Goal: Communication & Community: Answer question/provide support

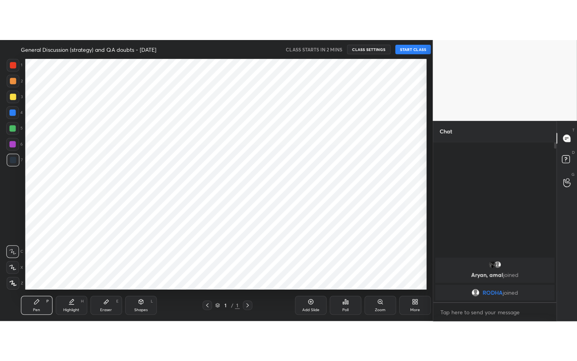
scroll to position [38997, 38828]
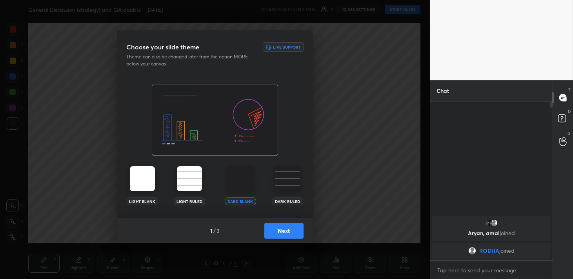
click at [278, 233] on button "Next" at bounding box center [283, 231] width 39 height 16
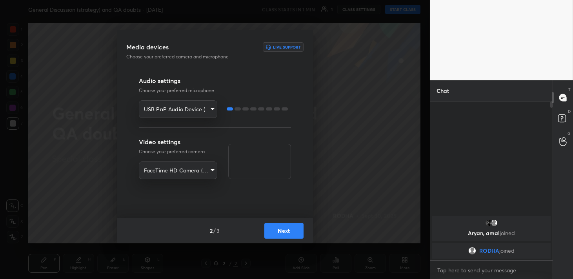
click at [284, 229] on button "Next" at bounding box center [283, 231] width 39 height 16
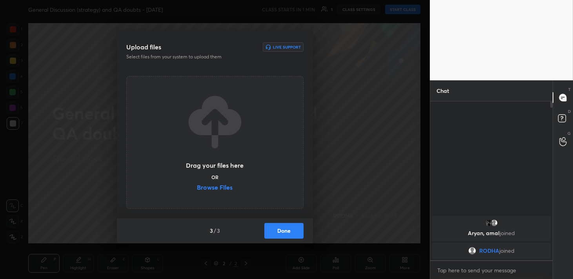
click at [284, 229] on button "Done" at bounding box center [283, 231] width 39 height 16
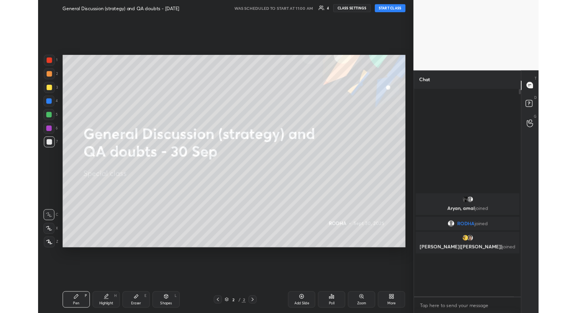
scroll to position [0, 0]
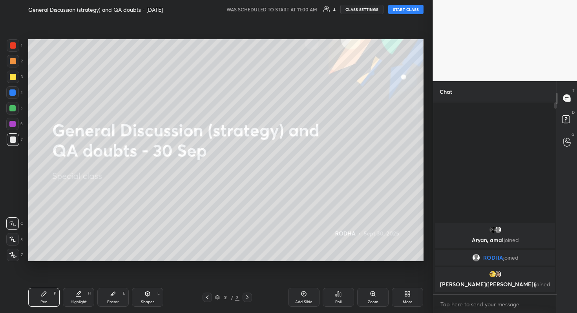
click at [411, 9] on button "START CLASS" at bounding box center [405, 9] width 35 height 9
click at [16, 255] on icon at bounding box center [12, 254] width 7 height 5
click at [15, 140] on div at bounding box center [13, 140] width 6 height 6
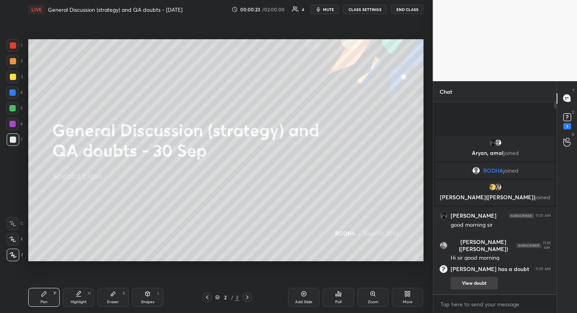
click at [473, 279] on button "View doubt" at bounding box center [473, 283] width 47 height 13
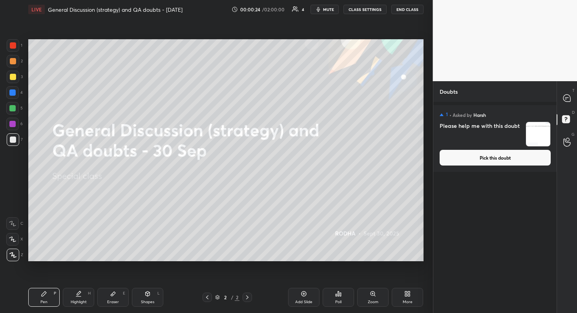
click at [500, 165] on button "Pick this doubt" at bounding box center [494, 158] width 111 height 16
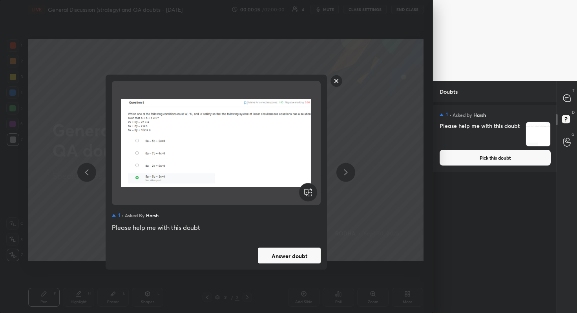
click at [300, 256] on button "Answer doubt" at bounding box center [289, 256] width 63 height 16
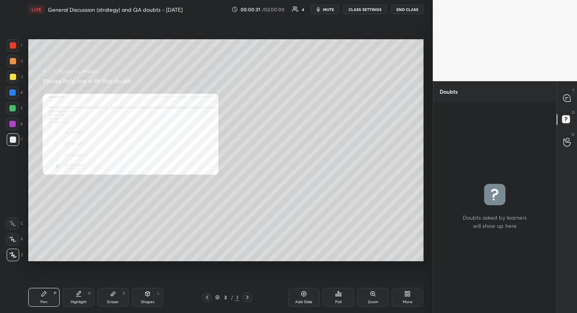
click at [374, 279] on div "Zoom" at bounding box center [372, 297] width 31 height 19
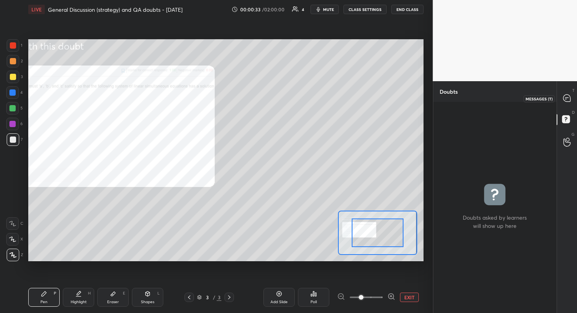
click at [568, 99] on icon at bounding box center [566, 98] width 7 height 7
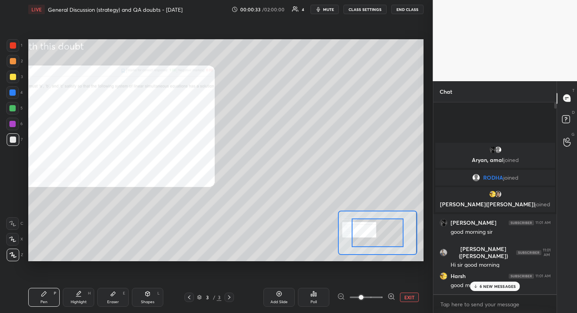
scroll to position [189, 121]
click at [482, 279] on p "6 NEW MESSAGES" at bounding box center [497, 286] width 36 height 5
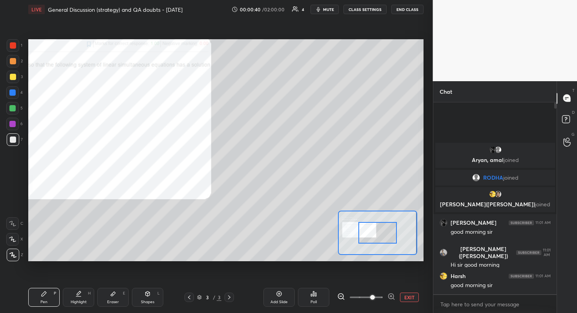
click at [370, 279] on span at bounding box center [372, 297] width 5 height 5
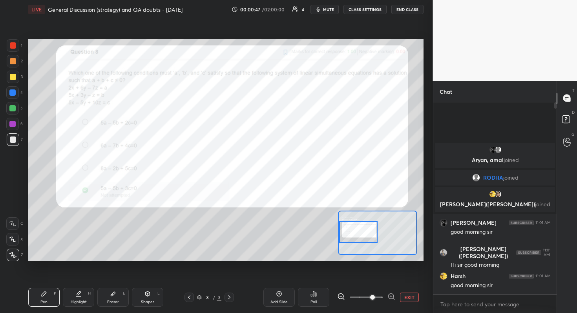
drag, startPoint x: 371, startPoint y: 233, endPoint x: 350, endPoint y: 233, distance: 22.0
click at [350, 233] on div at bounding box center [358, 232] width 39 height 22
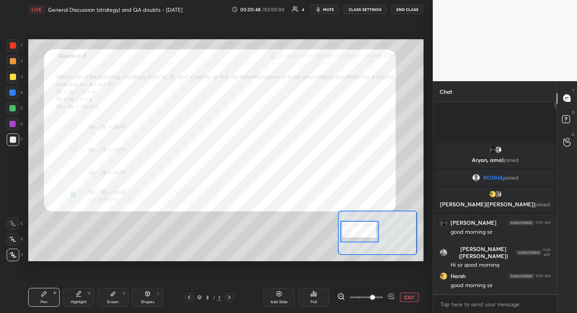
click at [351, 232] on div at bounding box center [359, 232] width 39 height 22
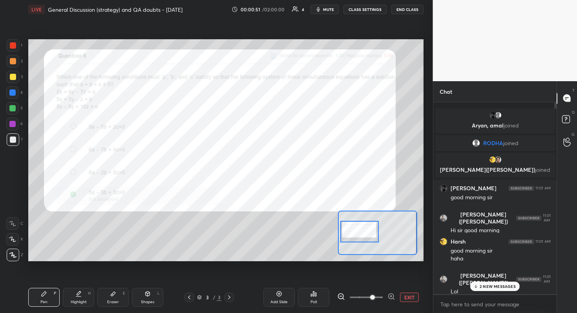
click at [491, 279] on p "2 NEW MESSAGES" at bounding box center [497, 286] width 36 height 5
click at [13, 126] on div at bounding box center [12, 124] width 6 height 6
click at [10, 91] on div at bounding box center [12, 92] width 6 height 6
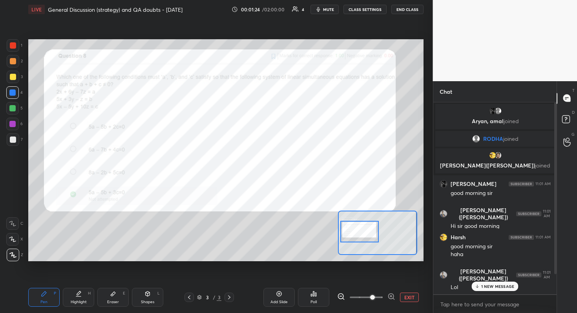
click at [483, 279] on p "1 NEW MESSAGE" at bounding box center [497, 286] width 33 height 5
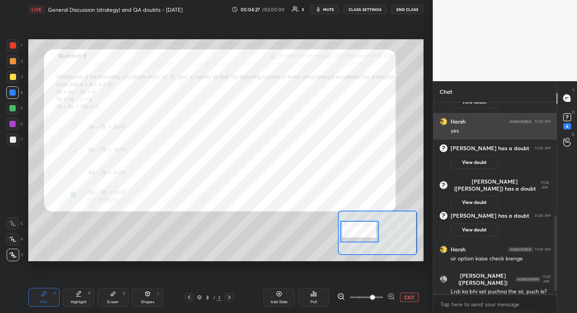
scroll to position [303, 0]
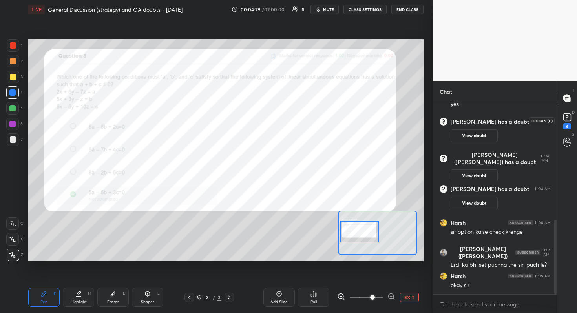
click at [566, 115] on icon at bounding box center [566, 116] width 3 height 3
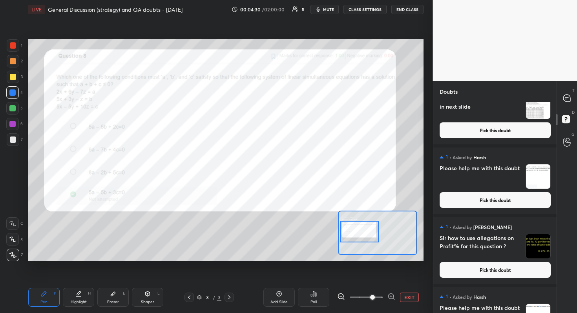
scroll to position [278, 0]
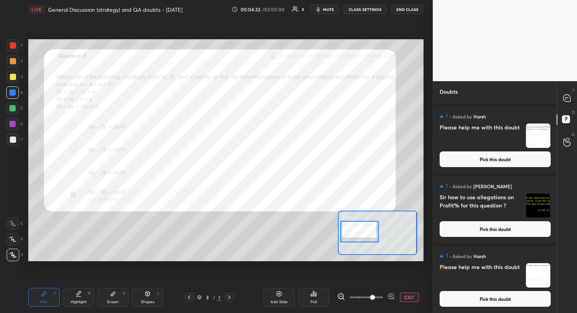
click at [517, 279] on button "Pick this doubt" at bounding box center [494, 299] width 111 height 16
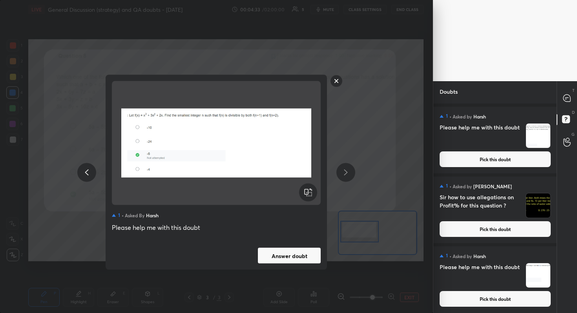
click at [270, 249] on button "Answer doubt" at bounding box center [289, 256] width 63 height 16
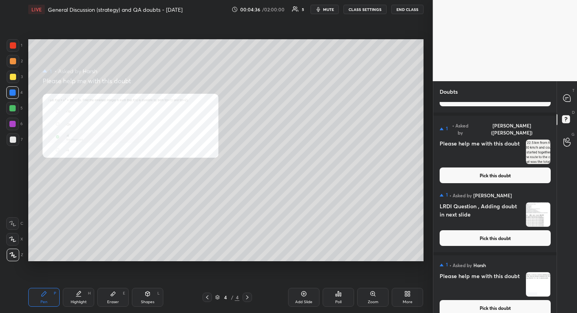
scroll to position [208, 0]
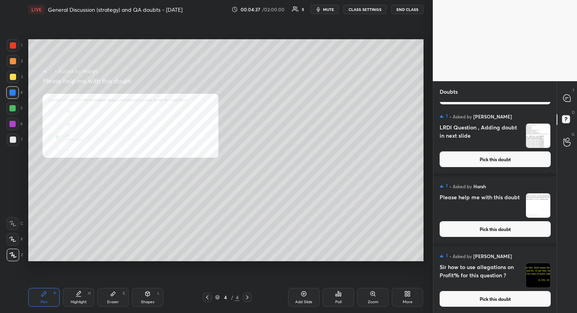
click at [514, 279] on button "Pick this doubt" at bounding box center [494, 299] width 111 height 16
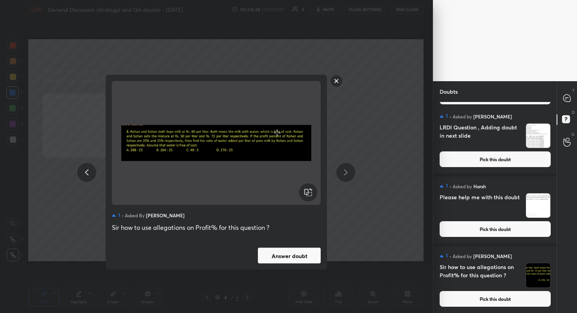
click at [311, 258] on button "Answer doubt" at bounding box center [289, 256] width 63 height 16
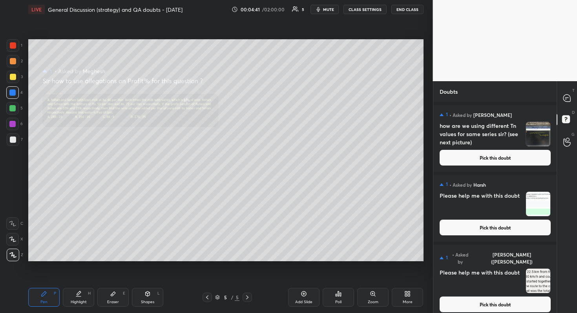
scroll to position [138, 0]
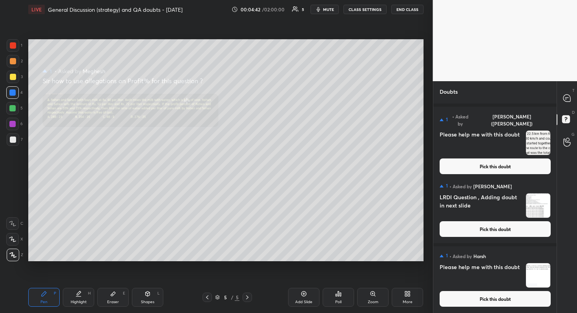
click at [490, 279] on button "Pick this doubt" at bounding box center [494, 299] width 111 height 16
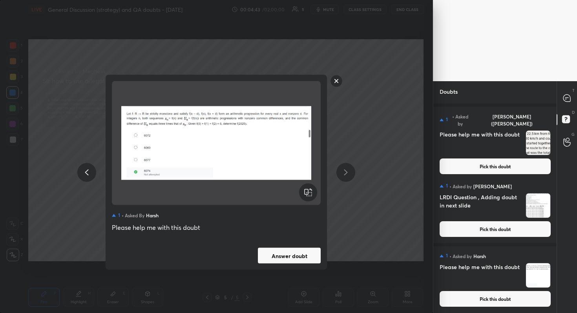
click at [295, 257] on button "Answer doubt" at bounding box center [289, 256] width 63 height 16
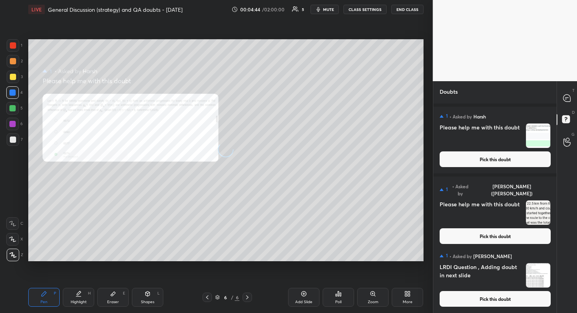
scroll to position [68, 0]
click at [519, 279] on button "Pick this doubt" at bounding box center [494, 299] width 111 height 16
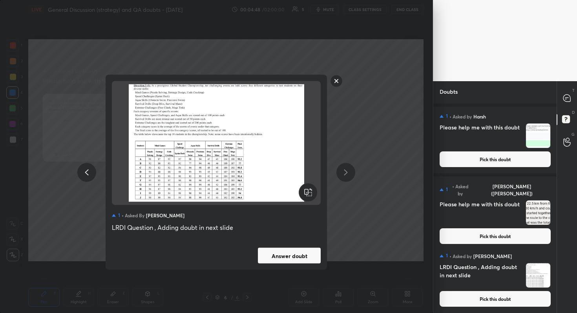
click at [305, 258] on button "Answer doubt" at bounding box center [289, 256] width 63 height 16
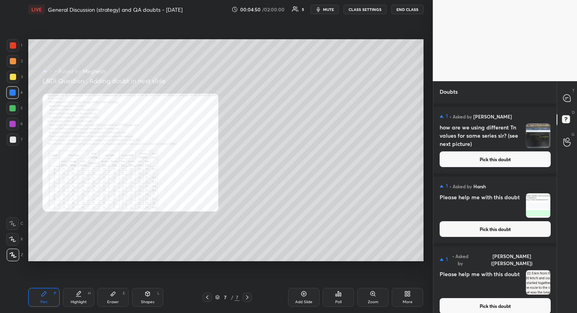
click at [490, 279] on button "Pick this doubt" at bounding box center [494, 306] width 111 height 16
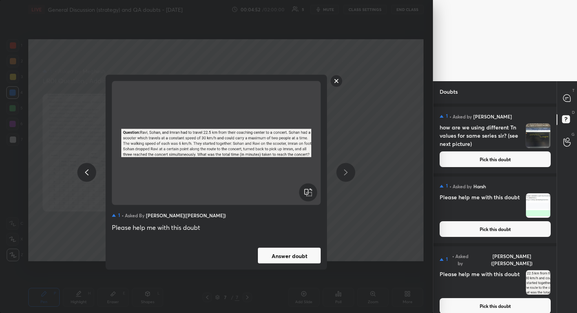
click at [309, 255] on button "Answer doubt" at bounding box center [289, 256] width 63 height 16
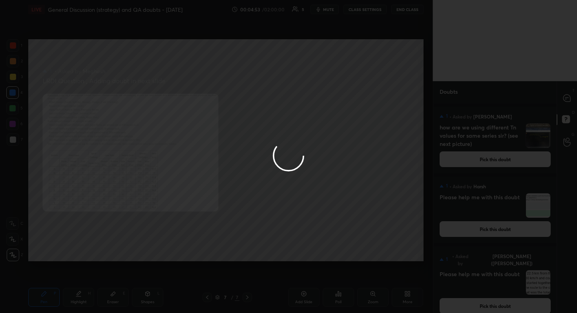
scroll to position [0, 0]
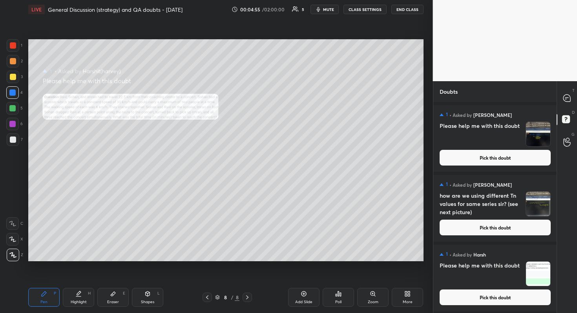
click at [489, 279] on button "Pick this doubt" at bounding box center [494, 297] width 111 height 16
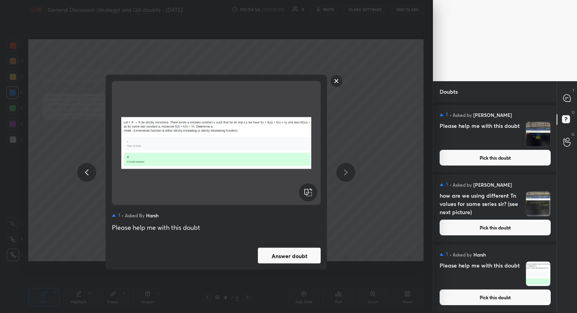
click at [292, 254] on button "Answer doubt" at bounding box center [289, 256] width 63 height 16
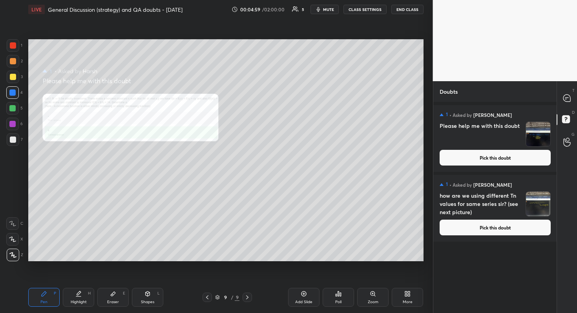
click at [510, 220] on button "Pick this doubt" at bounding box center [494, 228] width 111 height 16
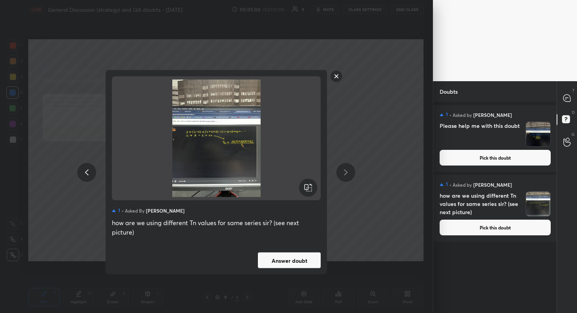
click at [280, 256] on button "Answer doubt" at bounding box center [289, 261] width 63 height 16
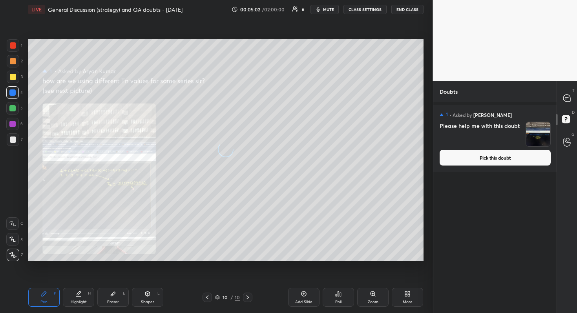
click at [506, 159] on button "Pick this doubt" at bounding box center [494, 158] width 111 height 16
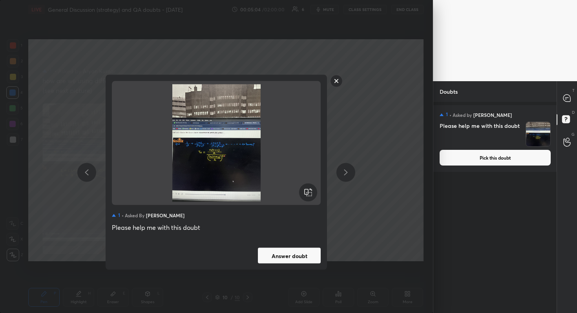
click at [284, 257] on button "Answer doubt" at bounding box center [289, 256] width 63 height 16
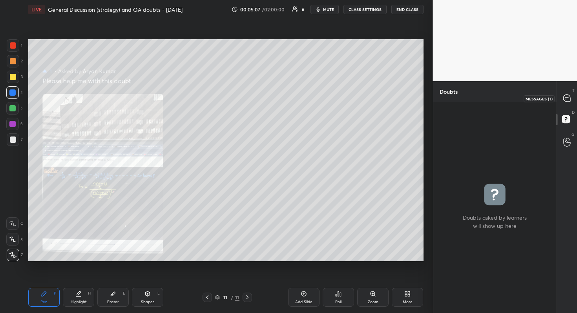
click at [568, 97] on icon at bounding box center [566, 98] width 7 height 7
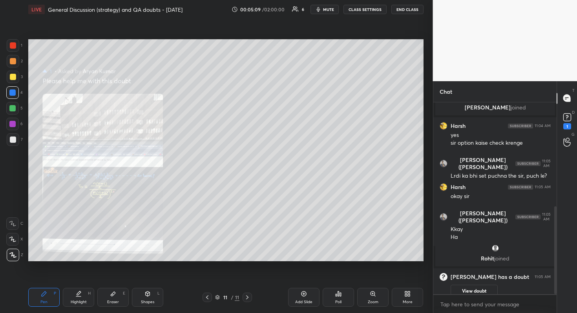
scroll to position [269, 0]
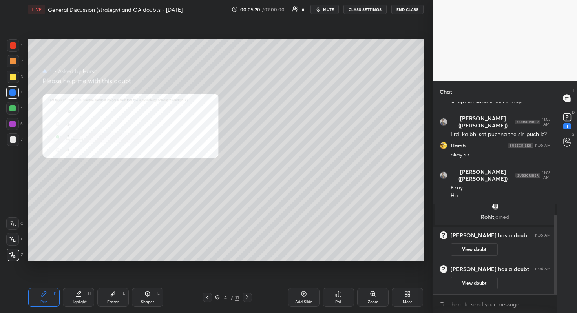
click at [373, 279] on div "Zoom" at bounding box center [373, 302] width 11 height 4
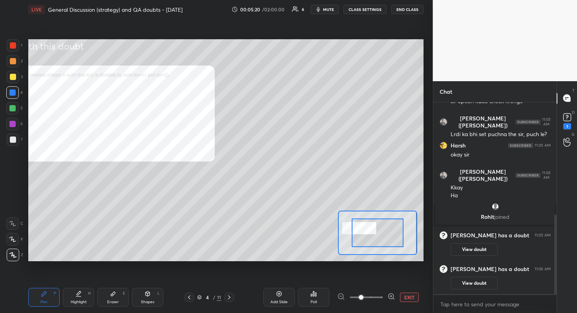
click at [370, 279] on span at bounding box center [366, 297] width 33 height 12
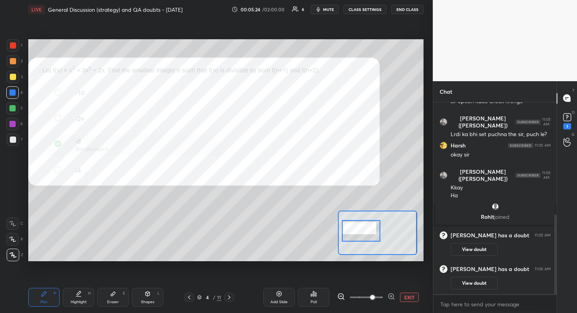
drag, startPoint x: 370, startPoint y: 230, endPoint x: 354, endPoint y: 228, distance: 16.6
click at [354, 228] on div at bounding box center [361, 231] width 39 height 22
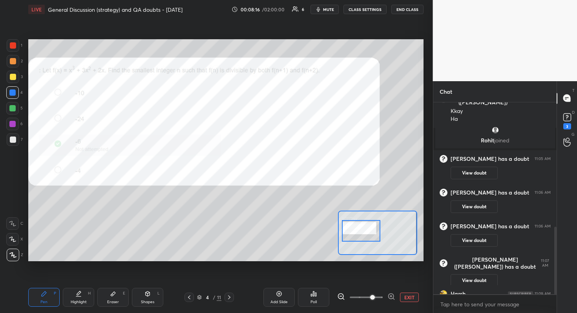
scroll to position [355, 0]
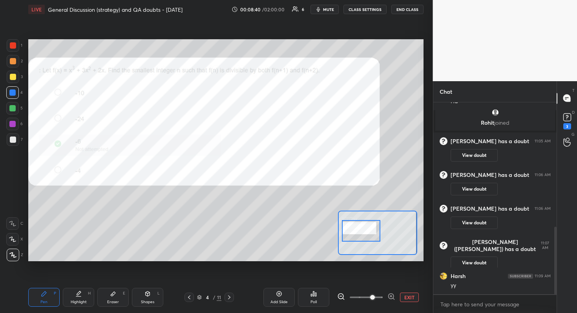
click at [15, 140] on div at bounding box center [13, 140] width 6 height 6
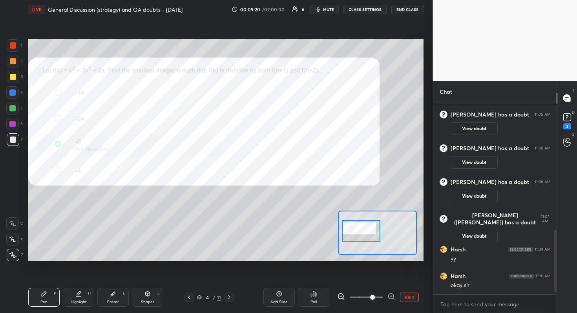
scroll to position [410, 0]
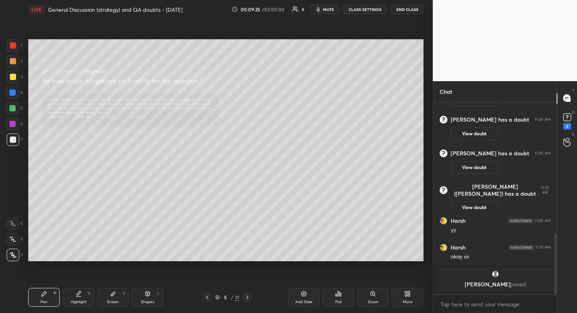
click at [371, 279] on div "Zoom" at bounding box center [373, 302] width 11 height 4
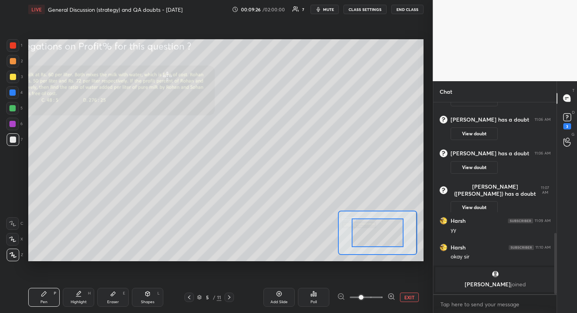
click at [370, 279] on span at bounding box center [366, 297] width 33 height 12
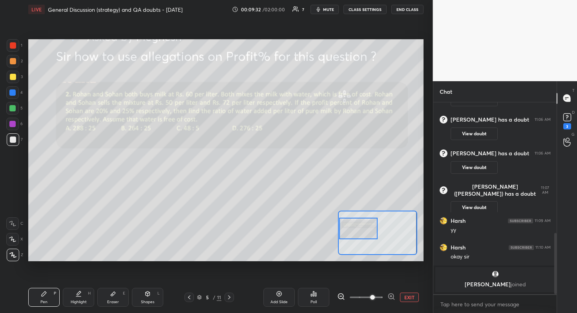
drag, startPoint x: 382, startPoint y: 231, endPoint x: 348, endPoint y: 227, distance: 34.4
click at [348, 227] on div at bounding box center [358, 229] width 39 height 22
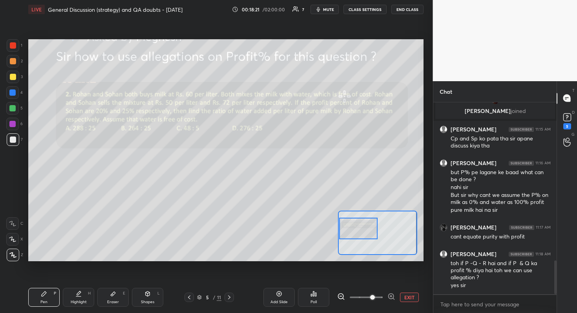
scroll to position [926, 0]
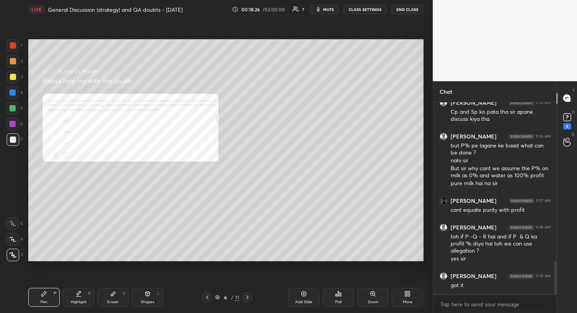
click at [374, 279] on icon at bounding box center [372, 293] width 4 height 4
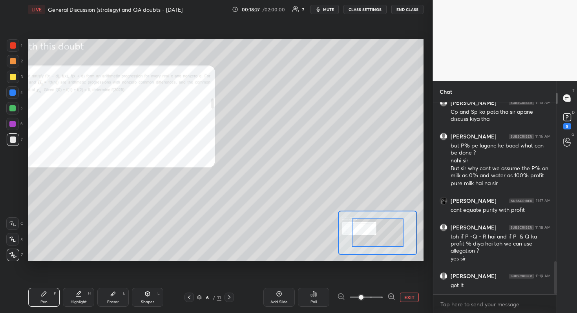
click at [369, 279] on span at bounding box center [366, 297] width 33 height 12
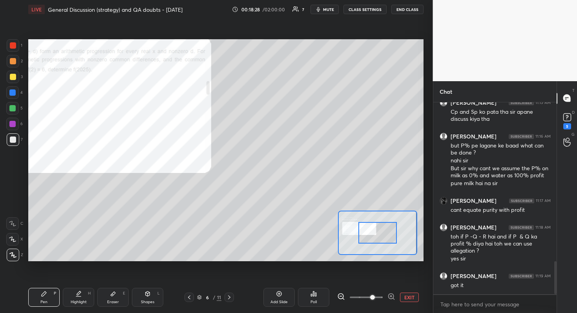
scroll to position [960, 0]
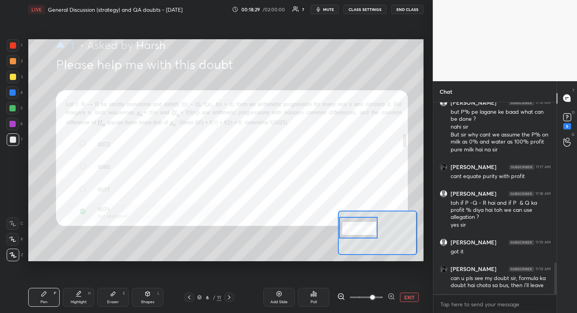
drag, startPoint x: 379, startPoint y: 233, endPoint x: 345, endPoint y: 228, distance: 34.5
click at [345, 228] on div at bounding box center [358, 228] width 39 height 22
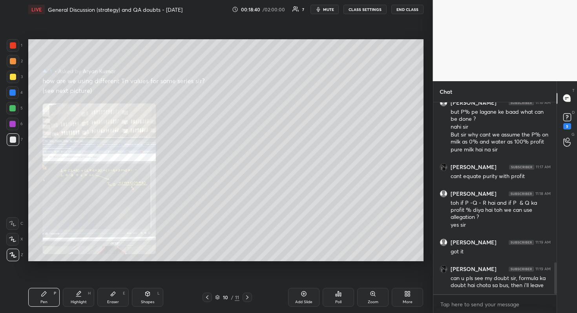
click at [373, 279] on icon at bounding box center [373, 294] width 0 height 2
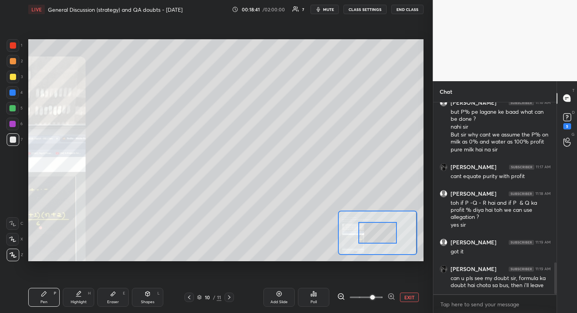
click at [372, 279] on span at bounding box center [366, 297] width 33 height 12
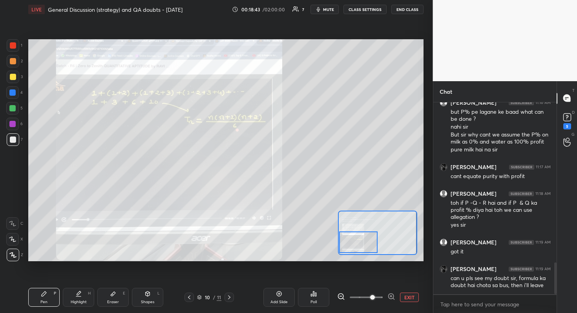
scroll to position [968, 0]
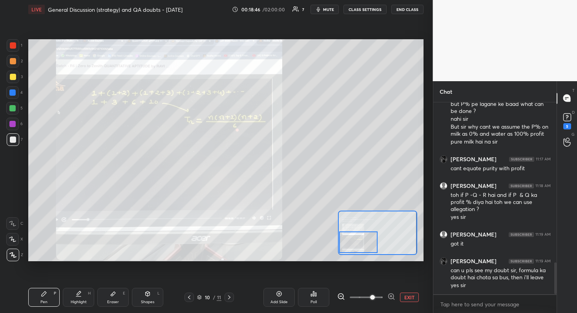
drag, startPoint x: 379, startPoint y: 229, endPoint x: 339, endPoint y: 239, distance: 41.5
click at [339, 239] on div at bounding box center [358, 242] width 39 height 22
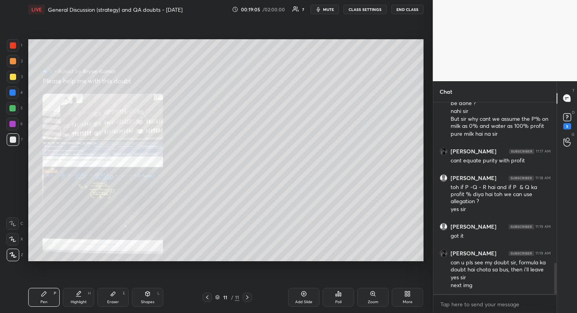
scroll to position [983, 0]
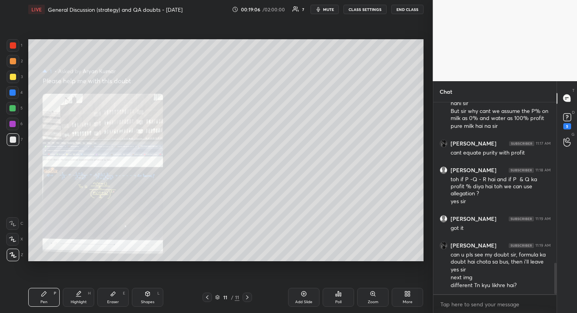
click at [368, 279] on div "Zoom" at bounding box center [372, 297] width 31 height 19
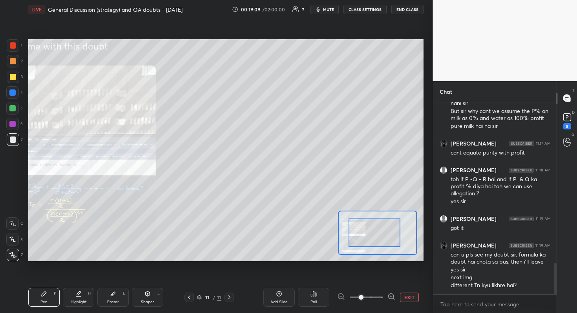
scroll to position [1010, 0]
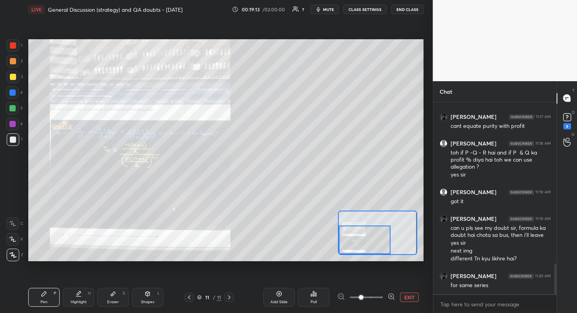
drag, startPoint x: 355, startPoint y: 234, endPoint x: 344, endPoint y: 242, distance: 13.2
click at [344, 242] on div at bounding box center [365, 240] width 52 height 29
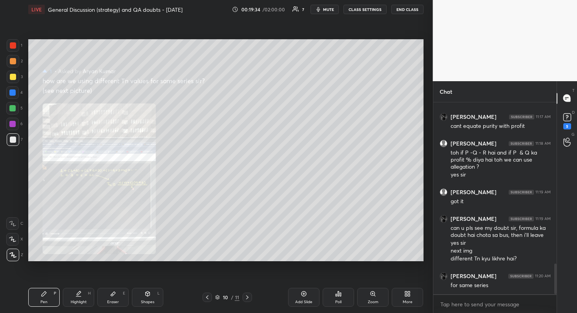
click at [380, 279] on div "Zoom" at bounding box center [372, 297] width 31 height 19
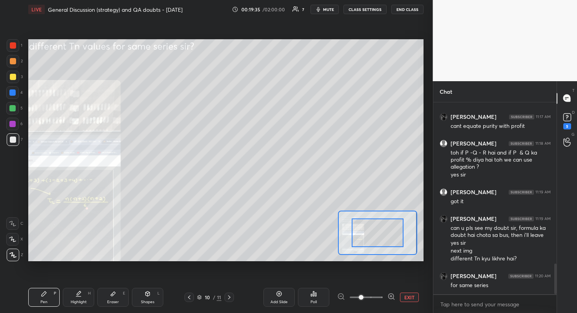
scroll to position [1018, 0]
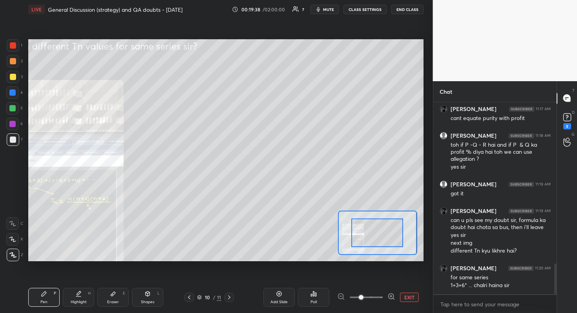
drag, startPoint x: 384, startPoint y: 238, endPoint x: 364, endPoint y: 237, distance: 19.6
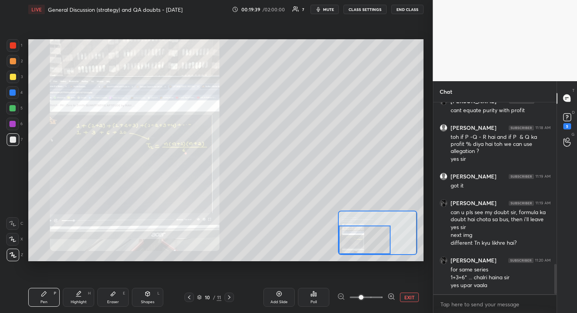
drag, startPoint x: 364, startPoint y: 237, endPoint x: 341, endPoint y: 247, distance: 25.1
click at [341, 247] on div at bounding box center [365, 240] width 52 height 29
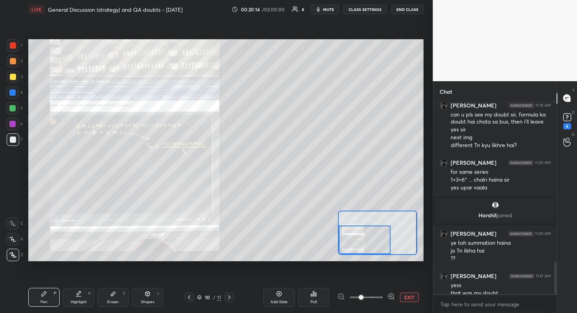
scroll to position [946, 0]
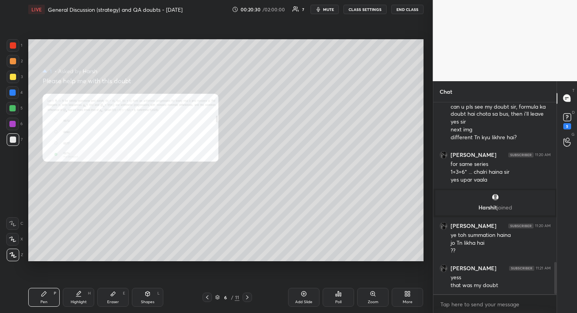
click at [376, 279] on div "Zoom" at bounding box center [373, 302] width 11 height 4
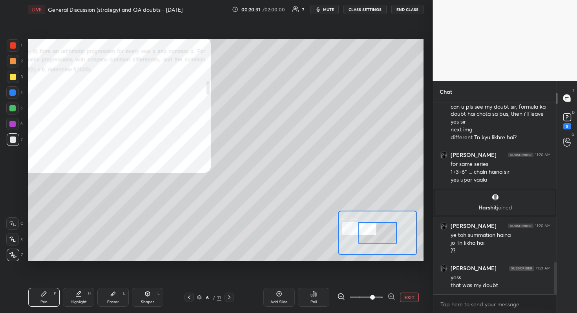
click at [372, 279] on span at bounding box center [366, 297] width 33 height 12
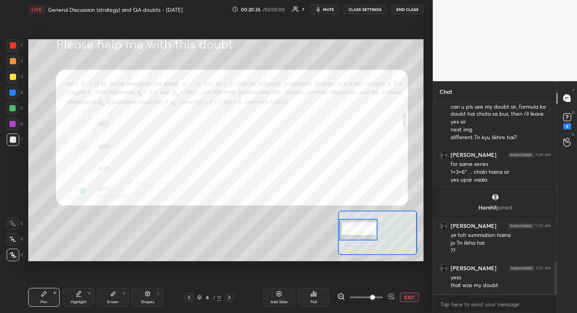
drag, startPoint x: 373, startPoint y: 235, endPoint x: 353, endPoint y: 232, distance: 20.6
click at [353, 232] on div at bounding box center [358, 230] width 39 height 22
click at [12, 122] on div at bounding box center [12, 124] width 6 height 6
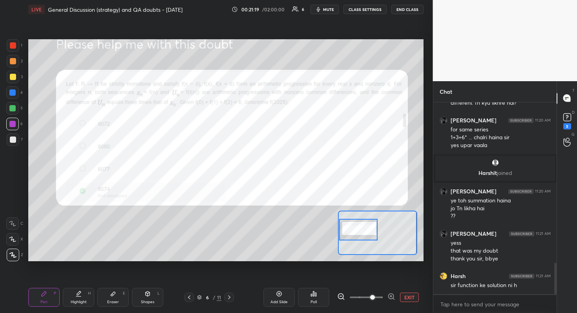
scroll to position [1007, 0]
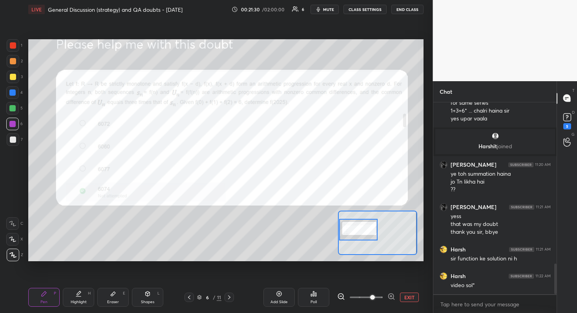
click at [327, 9] on span "mute" at bounding box center [328, 9] width 11 height 5
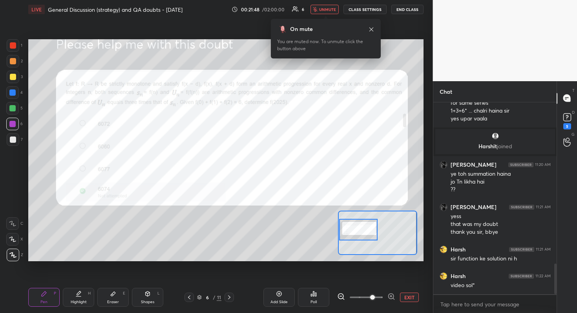
scroll to position [1036, 0]
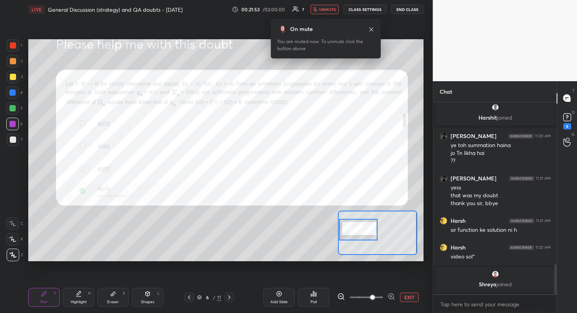
click at [326, 11] on span "unmute" at bounding box center [327, 9] width 17 height 5
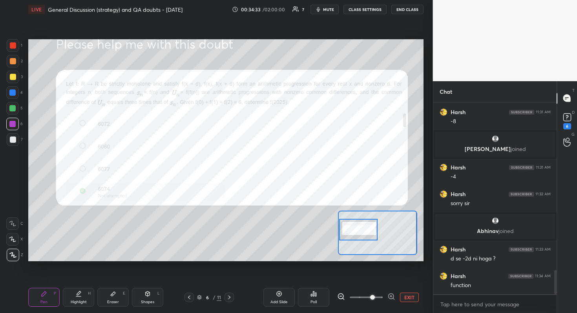
scroll to position [1332, 0]
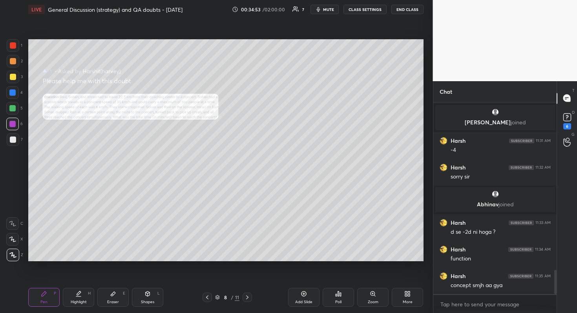
click at [378, 279] on div "Zoom" at bounding box center [372, 297] width 31 height 19
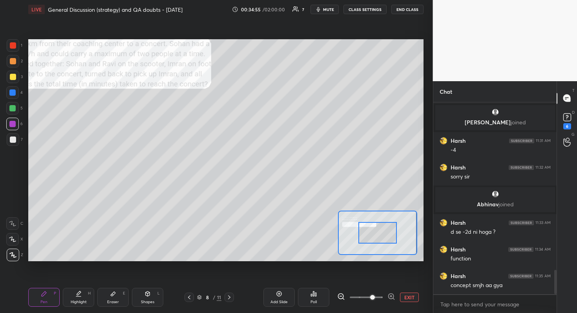
click at [371, 279] on span at bounding box center [366, 297] width 33 height 12
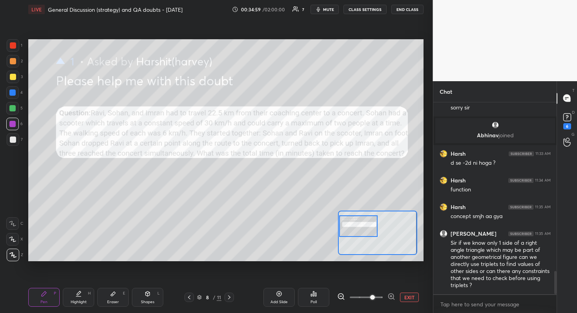
drag, startPoint x: 384, startPoint y: 230, endPoint x: 346, endPoint y: 224, distance: 38.2
click at [346, 224] on div at bounding box center [358, 226] width 39 height 22
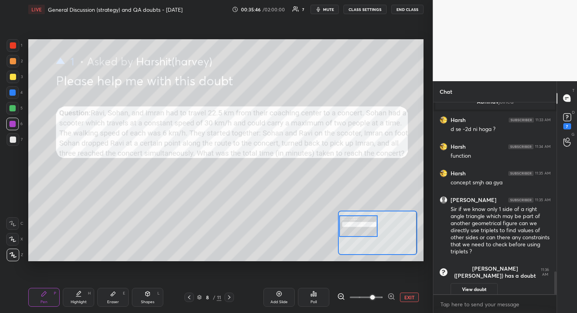
click at [14, 142] on div at bounding box center [13, 140] width 6 height 6
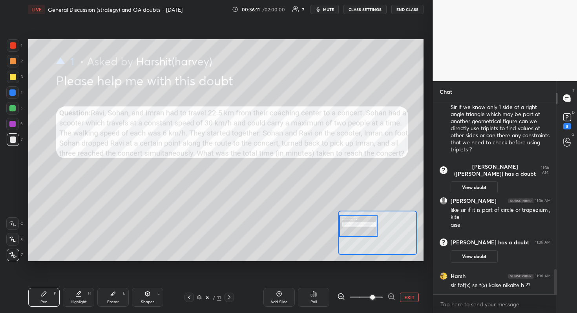
scroll to position [1307, 0]
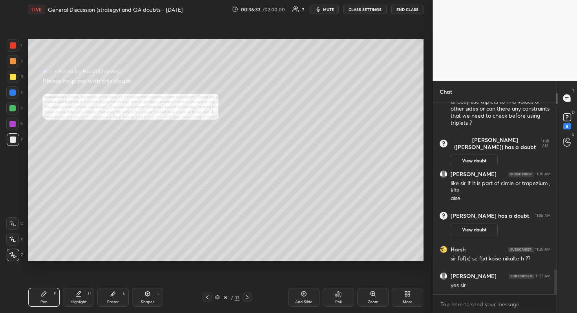
click at [376, 279] on div "Zoom" at bounding box center [373, 302] width 11 height 4
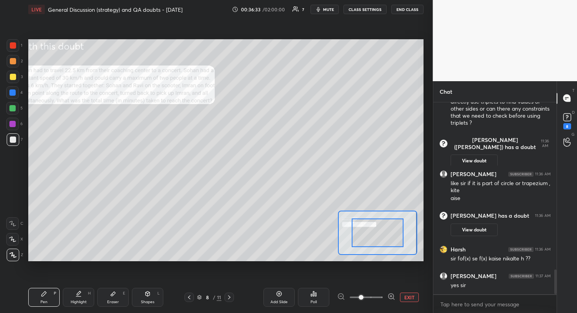
click at [373, 279] on span at bounding box center [366, 297] width 33 height 12
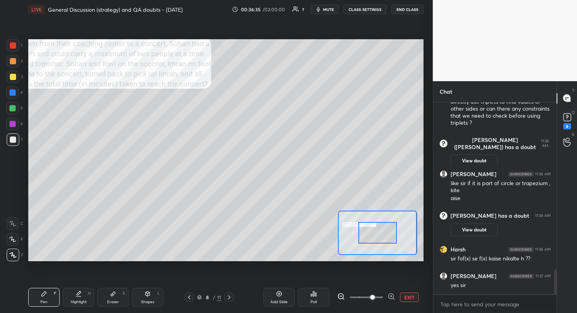
click at [393, 228] on div at bounding box center [377, 233] width 79 height 44
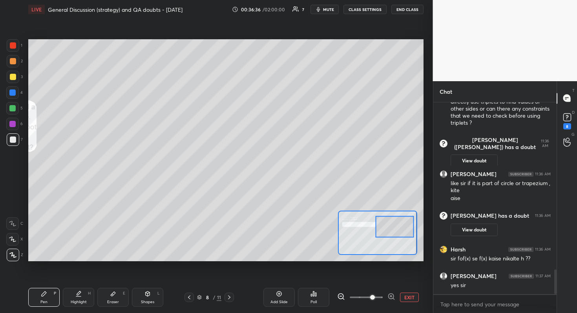
click at [388, 236] on div at bounding box center [394, 227] width 39 height 22
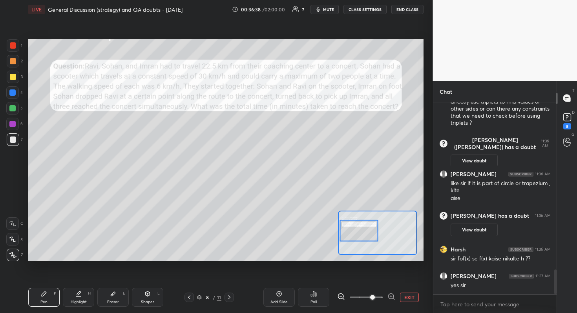
drag, startPoint x: 391, startPoint y: 229, endPoint x: 355, endPoint y: 233, distance: 36.3
click at [355, 233] on div at bounding box center [358, 231] width 39 height 22
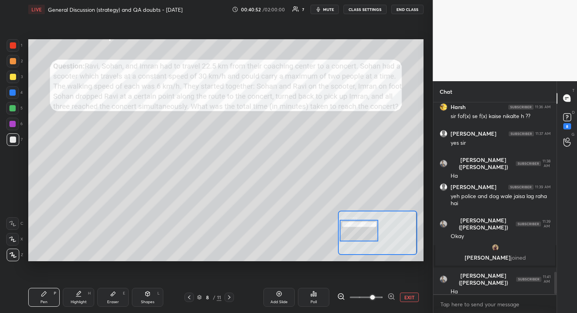
scroll to position [1448, 0]
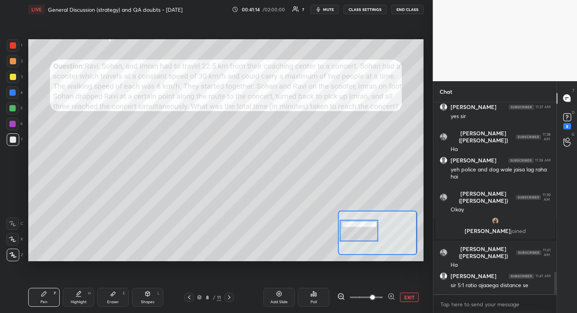
drag, startPoint x: 193, startPoint y: 263, endPoint x: 202, endPoint y: 264, distance: 8.7
click at [198, 270] on div "Setting up your live class Poll for secs No correct answer Start poll" at bounding box center [225, 150] width 401 height 263
drag, startPoint x: 202, startPoint y: 264, endPoint x: 205, endPoint y: 272, distance: 8.8
click at [205, 272] on div "Setting up your live class Poll for secs No correct answer Start poll" at bounding box center [225, 150] width 401 height 263
drag, startPoint x: 188, startPoint y: 262, endPoint x: 196, endPoint y: 265, distance: 8.3
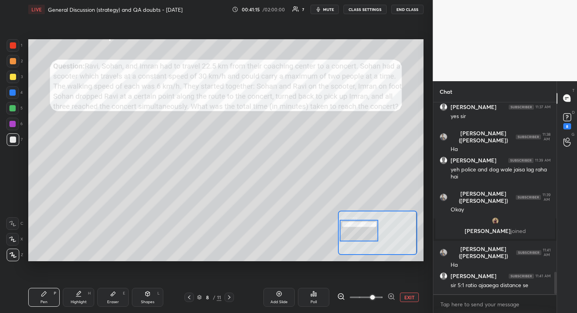
click at [195, 265] on div "Setting up your live class Poll for secs No correct answer Start poll" at bounding box center [225, 150] width 401 height 263
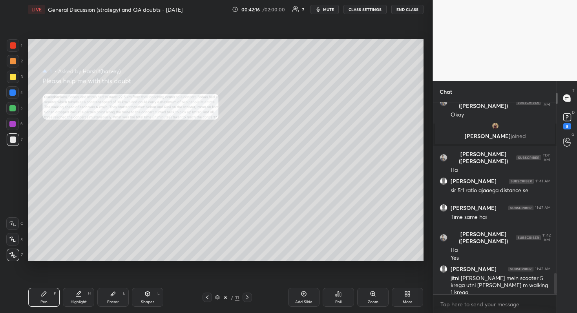
scroll to position [1551, 0]
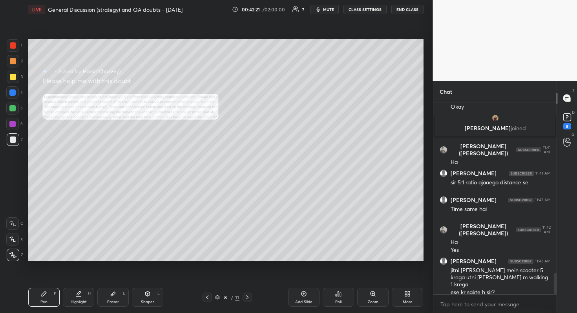
click at [376, 279] on div "Zoom" at bounding box center [373, 302] width 11 height 4
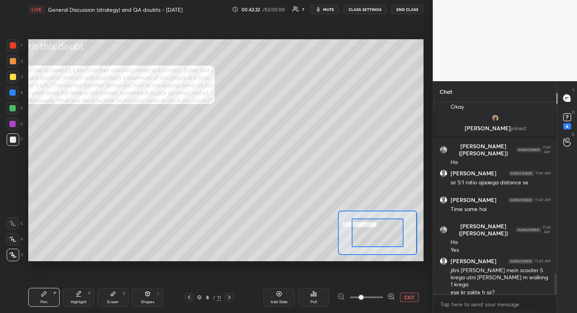
scroll to position [1578, 0]
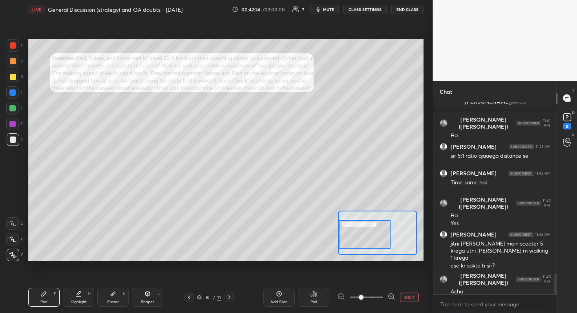
click at [327, 232] on div "Setting up your live class Poll for secs No correct answer Start poll" at bounding box center [225, 150] width 395 height 222
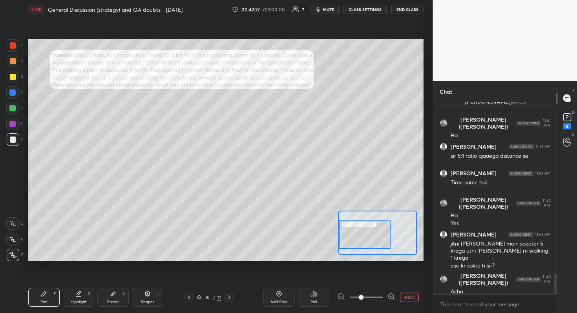
drag, startPoint x: 371, startPoint y: 237, endPoint x: 367, endPoint y: 236, distance: 4.3
click at [367, 236] on div at bounding box center [365, 234] width 52 height 29
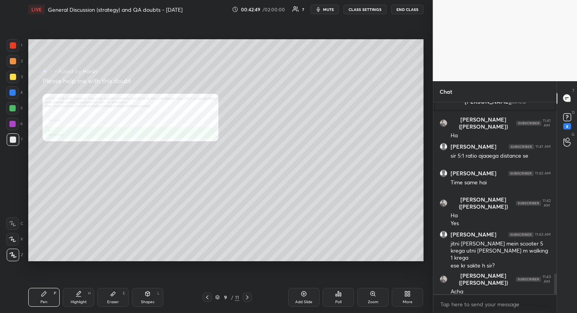
click at [342, 279] on div "Poll" at bounding box center [337, 297] width 31 height 19
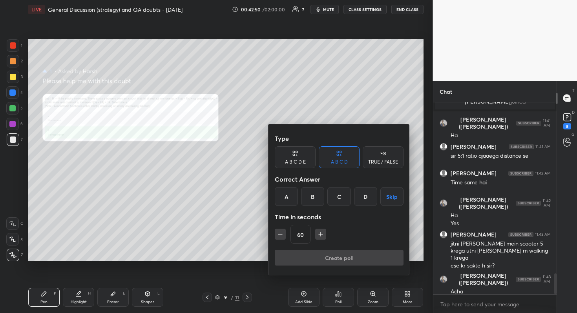
click at [369, 279] on div at bounding box center [288, 156] width 577 height 313
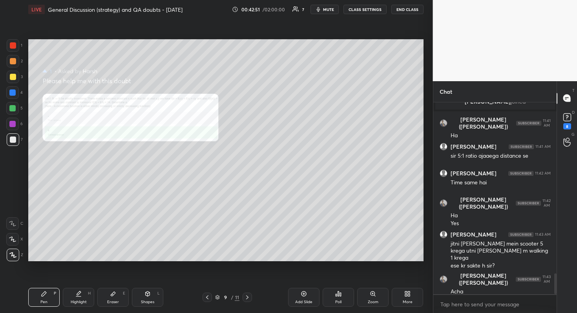
click at [375, 279] on div "Zoom" at bounding box center [373, 302] width 11 height 4
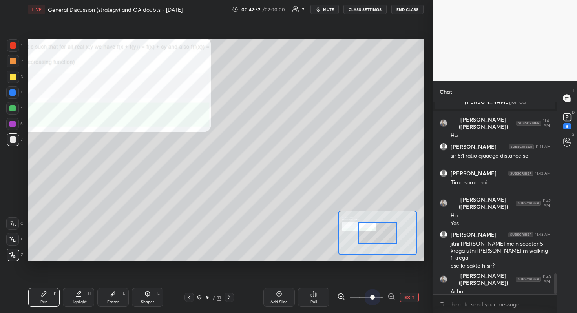
click at [373, 279] on span at bounding box center [366, 297] width 33 height 12
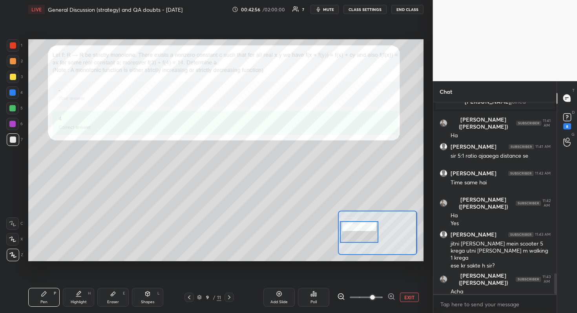
drag, startPoint x: 373, startPoint y: 230, endPoint x: 355, endPoint y: 229, distance: 18.5
click at [355, 229] on div at bounding box center [359, 232] width 39 height 22
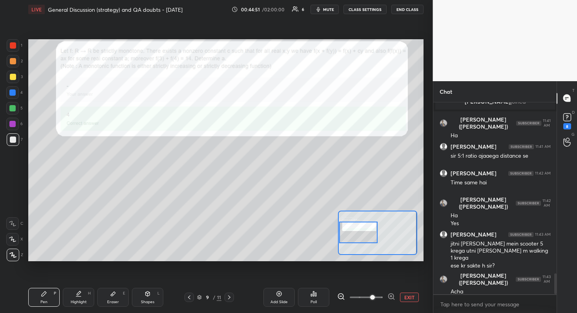
click at [364, 238] on div at bounding box center [358, 233] width 39 height 22
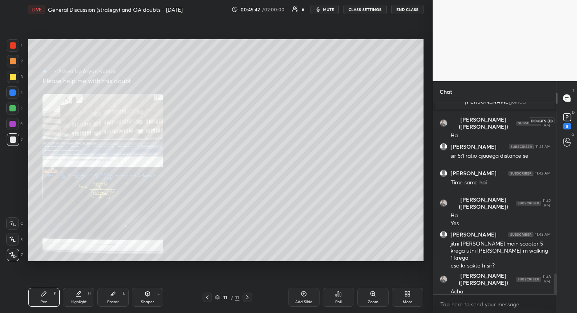
click at [566, 120] on rect at bounding box center [566, 116] width 7 height 7
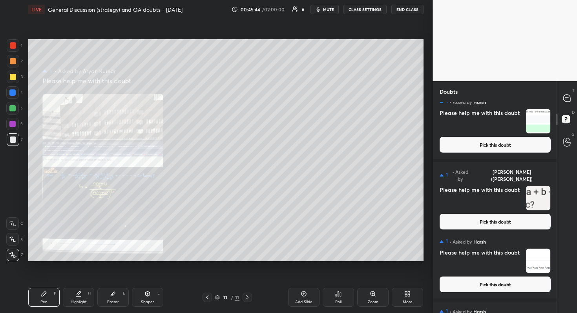
scroll to position [442, 0]
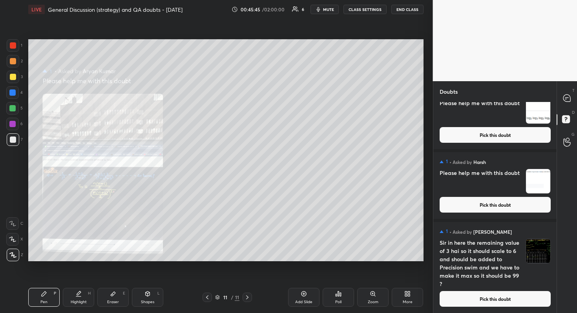
click at [496, 279] on button "Pick this doubt" at bounding box center [494, 299] width 111 height 16
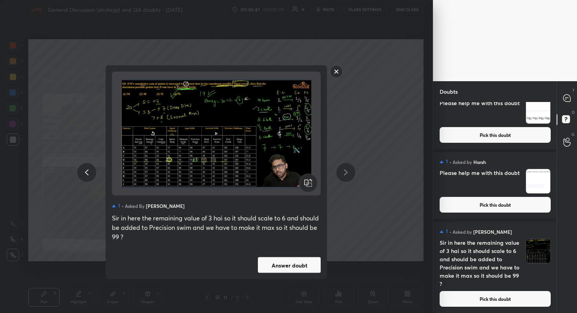
click at [302, 269] on button "Answer doubt" at bounding box center [289, 265] width 63 height 16
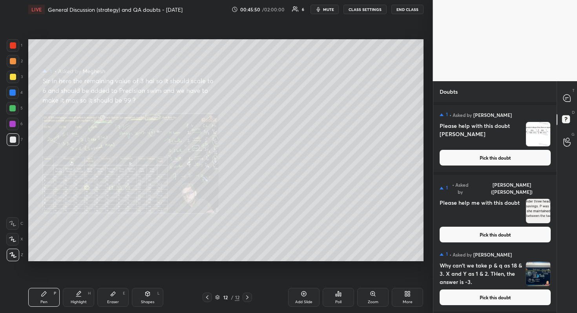
scroll to position [348, 0]
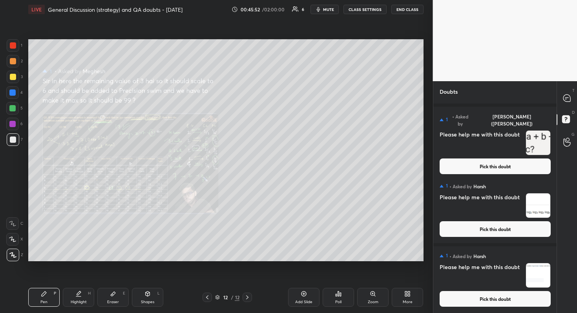
click at [494, 279] on button "Pick this doubt" at bounding box center [494, 299] width 111 height 16
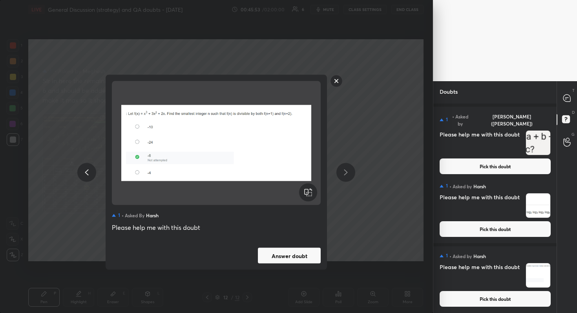
click at [269, 257] on button "Answer doubt" at bounding box center [289, 256] width 63 height 16
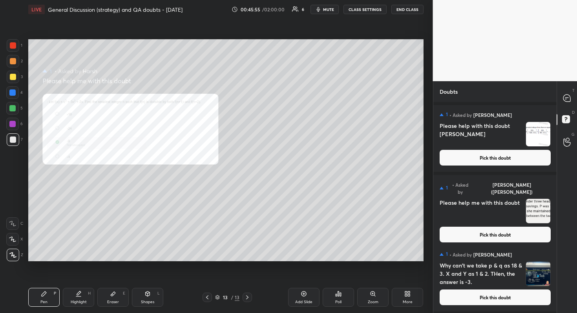
scroll to position [278, 0]
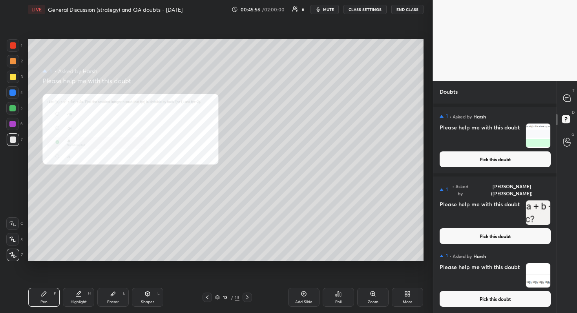
click at [499, 279] on button "Pick this doubt" at bounding box center [494, 299] width 111 height 16
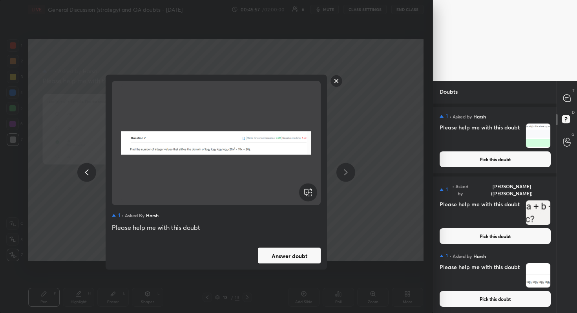
click at [293, 260] on button "Answer doubt" at bounding box center [289, 256] width 63 height 16
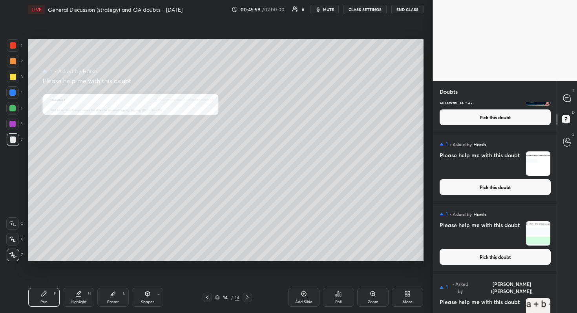
scroll to position [208, 0]
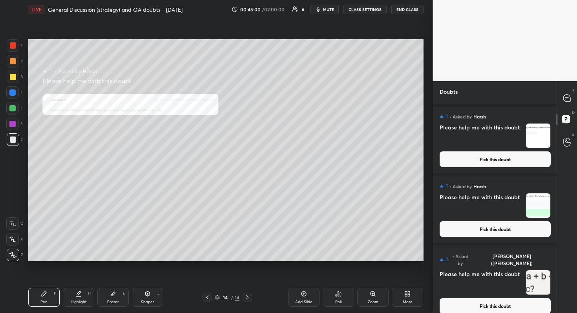
click at [505, 279] on button "Pick this doubt" at bounding box center [494, 306] width 111 height 16
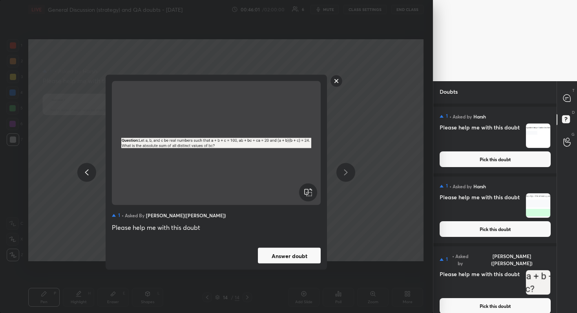
click at [290, 254] on button "Answer doubt" at bounding box center [289, 256] width 63 height 16
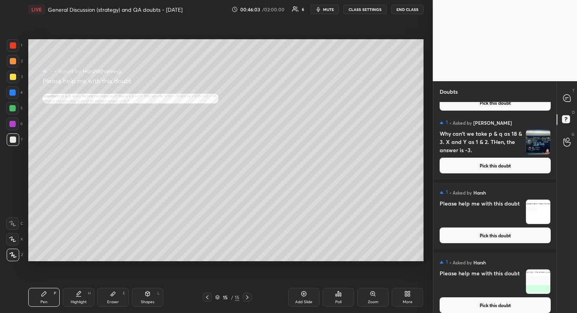
scroll to position [138, 0]
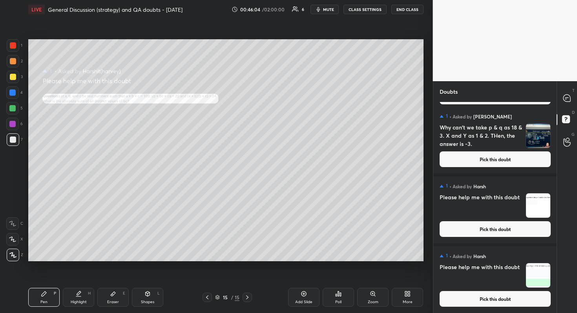
click at [504, 279] on button "Pick this doubt" at bounding box center [494, 299] width 111 height 16
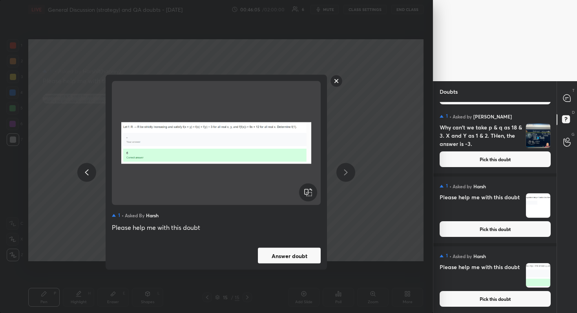
click at [271, 254] on button "Answer doubt" at bounding box center [289, 256] width 63 height 16
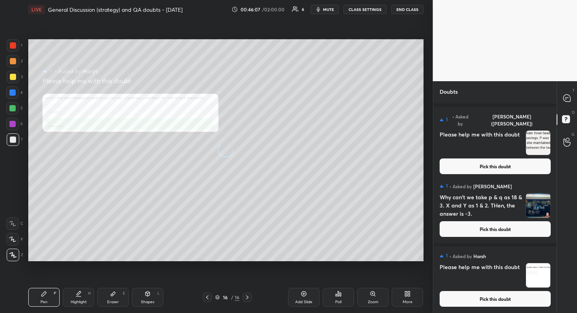
scroll to position [68, 0]
click at [508, 279] on button "Pick this doubt" at bounding box center [494, 299] width 111 height 16
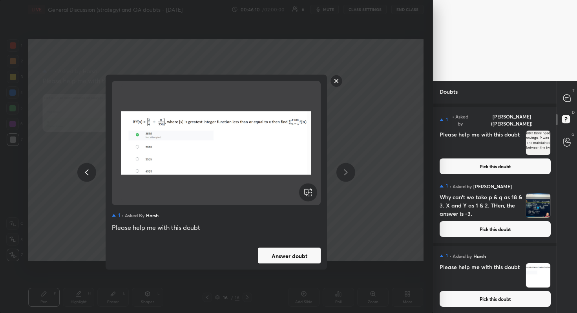
click at [297, 254] on button "Answer doubt" at bounding box center [289, 256] width 63 height 16
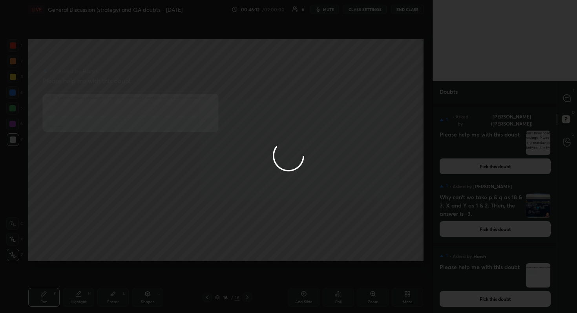
scroll to position [0, 0]
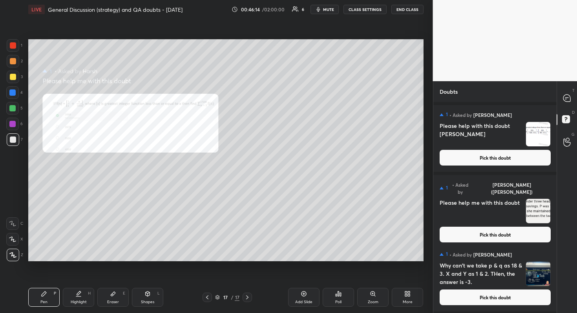
click at [520, 279] on div "1 • Asked by [PERSON_NAME] Why can't we take p & q as 18 & 3. X and Y as 1 & 2.…" at bounding box center [495, 278] width 124 height 67
click at [513, 279] on button "Pick this doubt" at bounding box center [494, 297] width 111 height 16
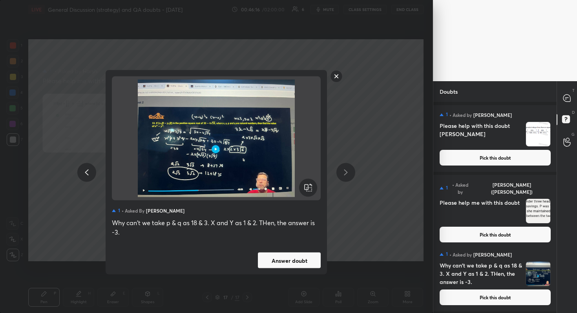
click at [305, 265] on button "Answer doubt" at bounding box center [289, 261] width 63 height 16
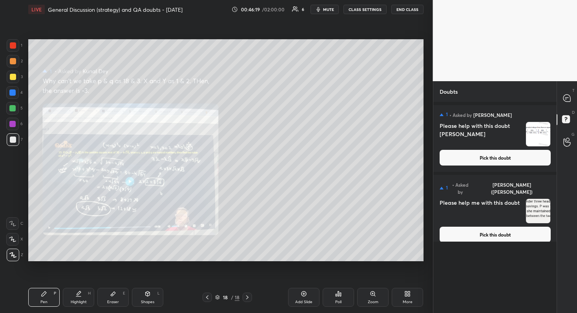
click at [522, 227] on button "Pick this doubt" at bounding box center [494, 235] width 111 height 16
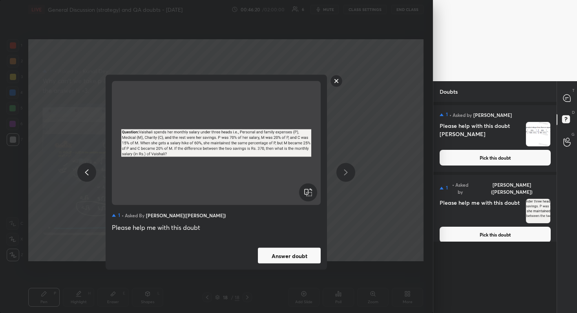
click at [308, 257] on button "Answer doubt" at bounding box center [289, 256] width 63 height 16
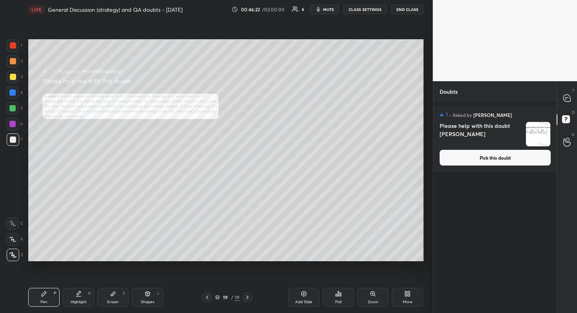
click at [508, 158] on button "Pick this doubt" at bounding box center [494, 158] width 111 height 16
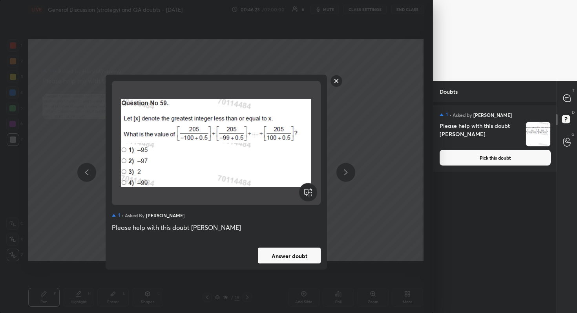
click at [302, 253] on button "Answer doubt" at bounding box center [289, 256] width 63 height 16
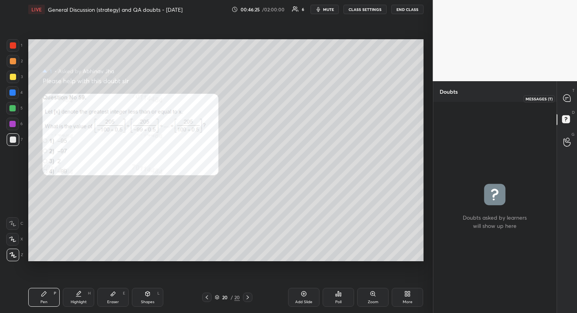
click at [570, 99] on icon at bounding box center [566, 98] width 7 height 7
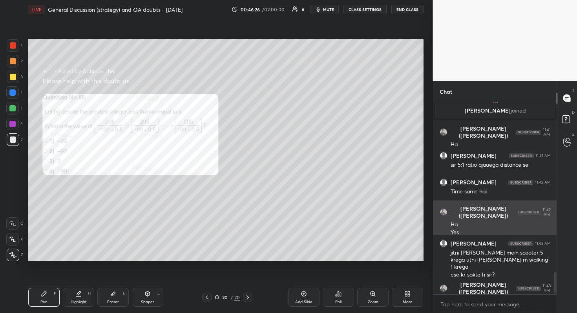
scroll to position [1540, 0]
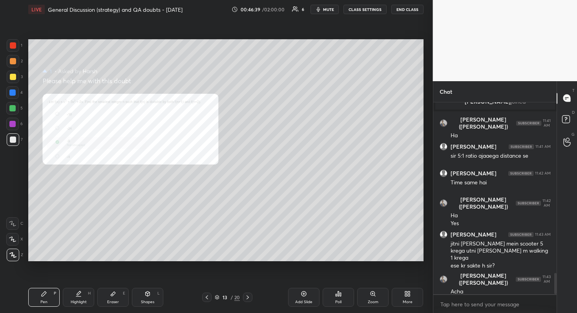
click at [373, 279] on div "Zoom" at bounding box center [373, 302] width 11 height 4
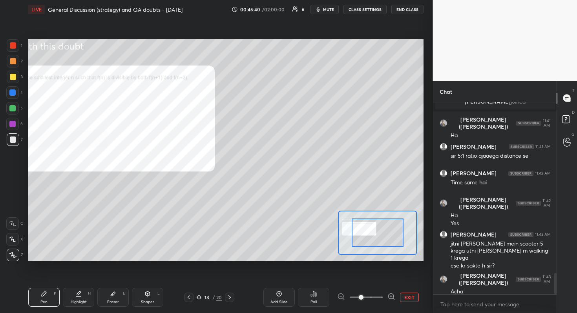
click at [372, 279] on span at bounding box center [366, 297] width 33 height 12
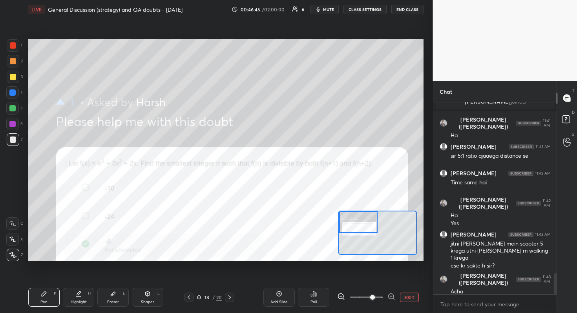
drag, startPoint x: 373, startPoint y: 229, endPoint x: 354, endPoint y: 217, distance: 22.7
click at [354, 217] on div at bounding box center [358, 222] width 39 height 22
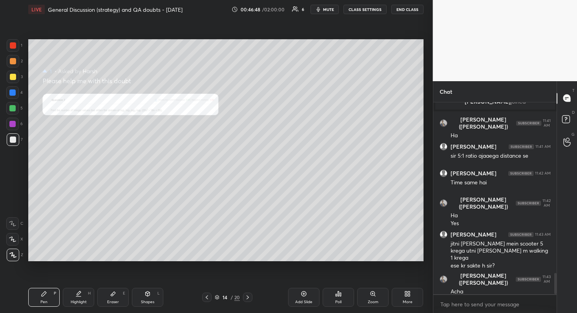
click at [371, 279] on div "Zoom" at bounding box center [372, 297] width 31 height 19
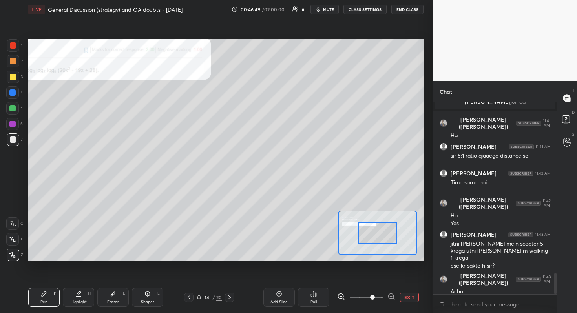
click at [371, 279] on span at bounding box center [366, 297] width 33 height 12
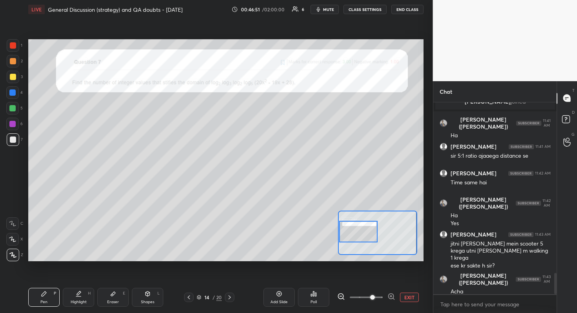
drag, startPoint x: 375, startPoint y: 233, endPoint x: 340, endPoint y: 232, distance: 34.5
click at [340, 232] on div at bounding box center [358, 232] width 39 height 22
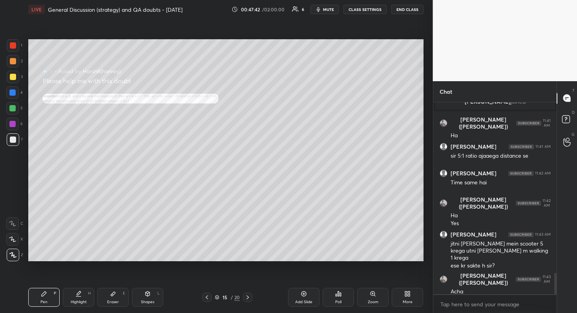
click at [378, 279] on div "Pen P Highlight H Eraser E Shapes L 15 / 20 Add Slide Poll Zoom More" at bounding box center [225, 297] width 395 height 31
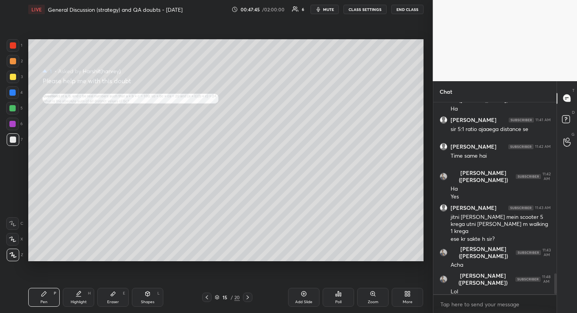
click at [376, 279] on div "Zoom" at bounding box center [373, 302] width 11 height 4
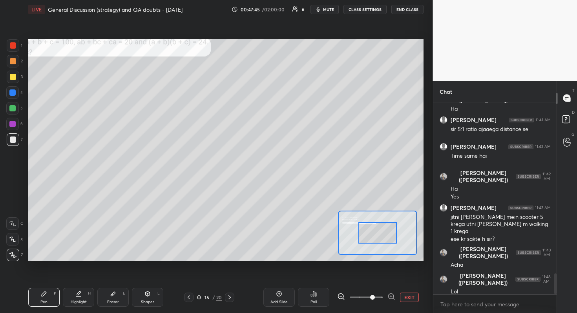
click at [376, 279] on span at bounding box center [366, 297] width 33 height 12
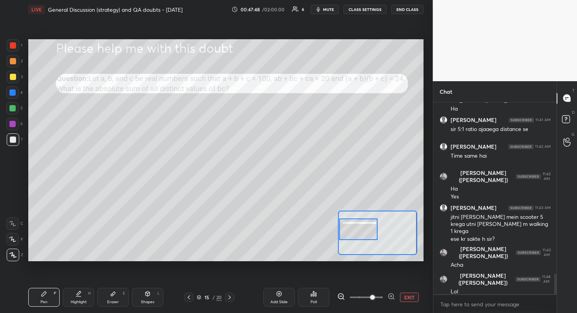
drag, startPoint x: 376, startPoint y: 233, endPoint x: 347, endPoint y: 230, distance: 29.2
click at [347, 230] on div at bounding box center [358, 229] width 39 height 22
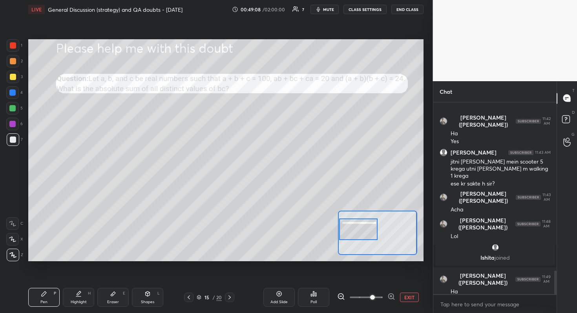
scroll to position [1378, 0]
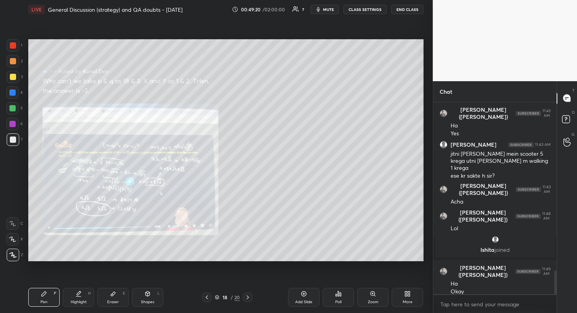
click at [371, 279] on div "Zoom" at bounding box center [372, 297] width 31 height 19
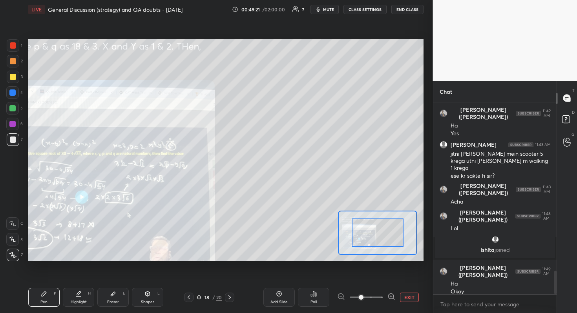
click at [372, 279] on span at bounding box center [366, 297] width 33 height 12
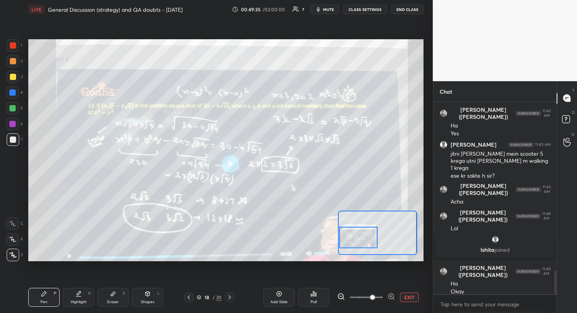
click at [319, 228] on div "Setting up your live class Poll for secs No correct answer Start poll" at bounding box center [225, 150] width 395 height 222
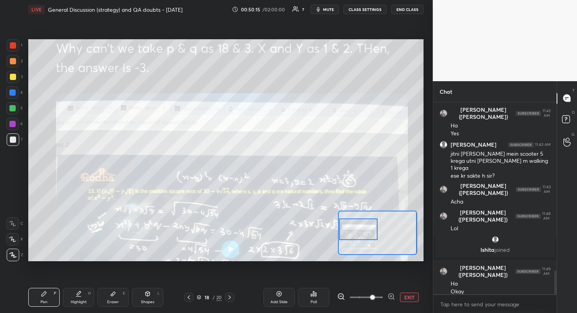
drag, startPoint x: 363, startPoint y: 238, endPoint x: 359, endPoint y: 230, distance: 8.6
click at [359, 230] on div at bounding box center [358, 229] width 39 height 22
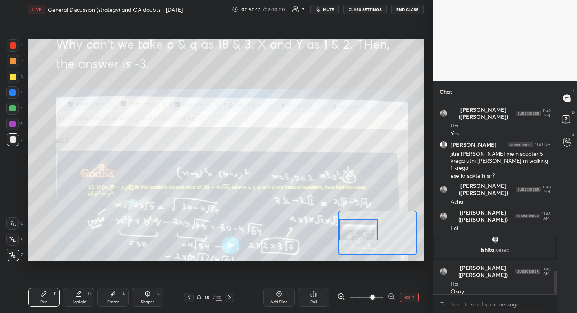
click at [357, 236] on div at bounding box center [358, 230] width 39 height 22
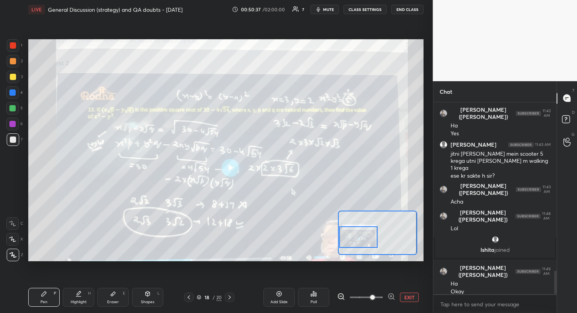
drag, startPoint x: 357, startPoint y: 236, endPoint x: 355, endPoint y: 244, distance: 7.7
click at [355, 244] on div at bounding box center [358, 237] width 39 height 22
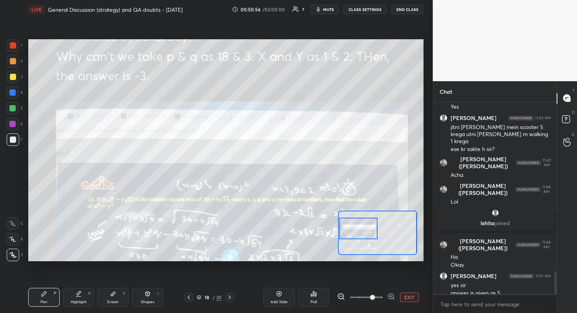
scroll to position [1413, 0]
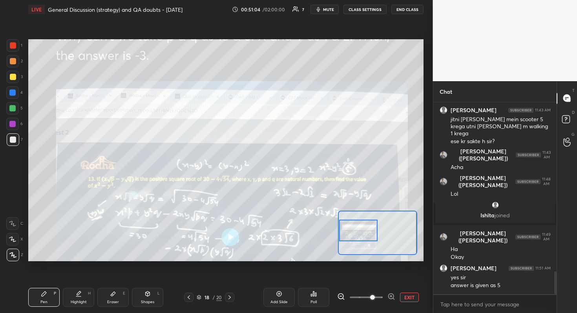
drag, startPoint x: 359, startPoint y: 238, endPoint x: 350, endPoint y: 231, distance: 10.9
click at [350, 231] on div at bounding box center [358, 231] width 39 height 22
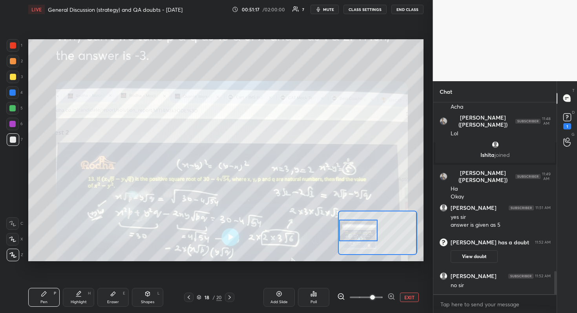
scroll to position [1387, 0]
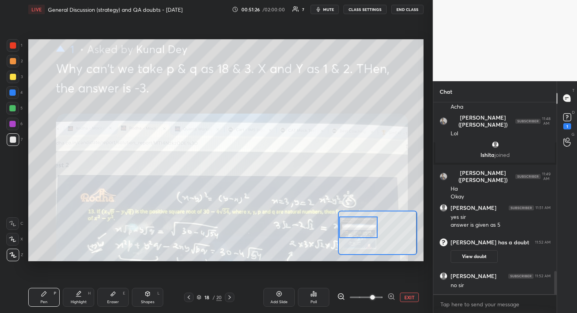
click at [366, 237] on div at bounding box center [358, 228] width 39 height 22
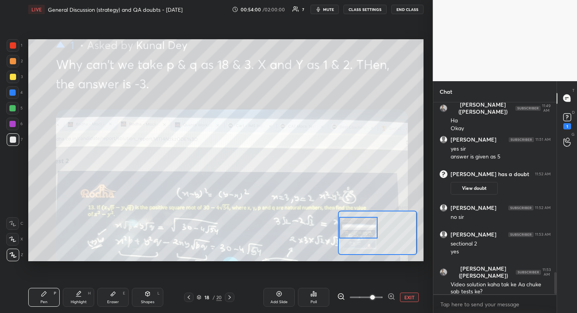
scroll to position [1482, 0]
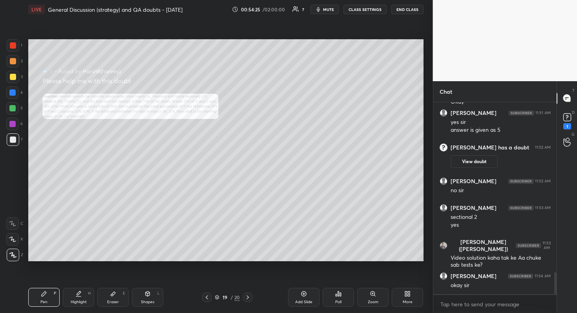
click at [376, 279] on div "Zoom" at bounding box center [373, 302] width 11 height 4
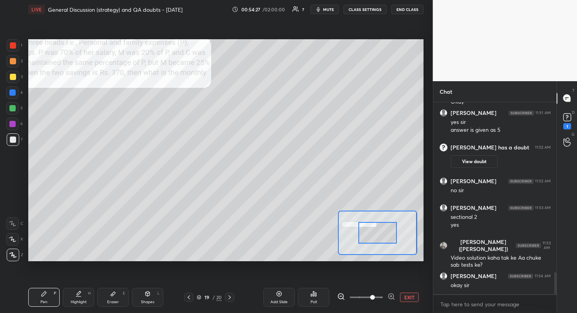
click at [373, 279] on span at bounding box center [366, 297] width 33 height 12
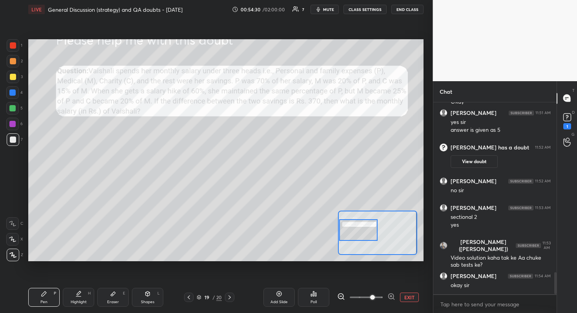
click at [294, 231] on div "Setting up your live class Poll for secs No correct answer Start poll" at bounding box center [225, 150] width 395 height 222
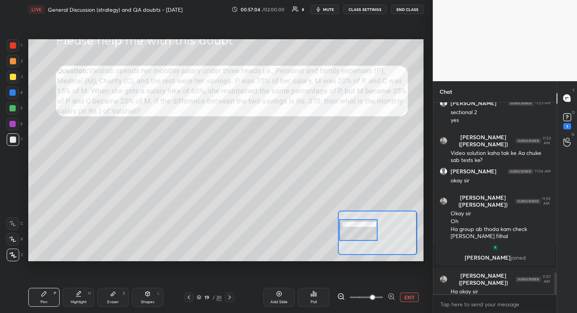
scroll to position [1529, 0]
click at [360, 235] on div at bounding box center [358, 230] width 39 height 22
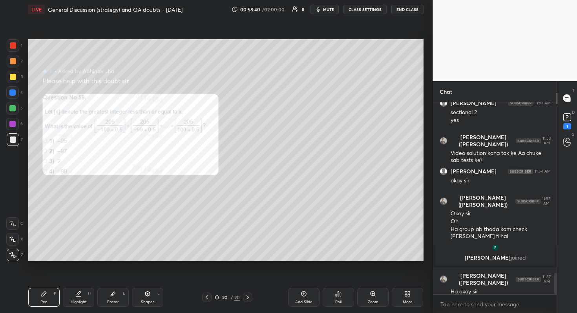
scroll to position [1556, 0]
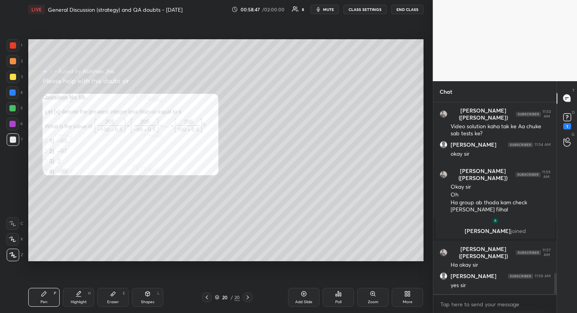
click at [186, 46] on div "Setting up your live class Poll for secs No correct answer Start poll" at bounding box center [225, 150] width 401 height 263
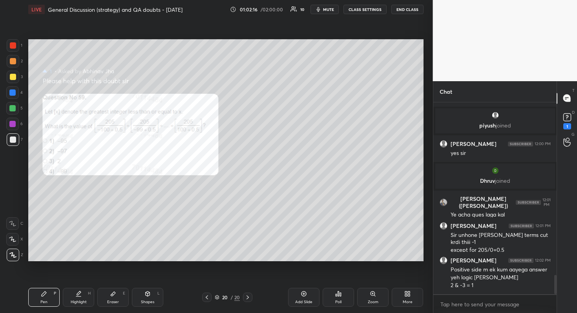
scroll to position [1740, 0]
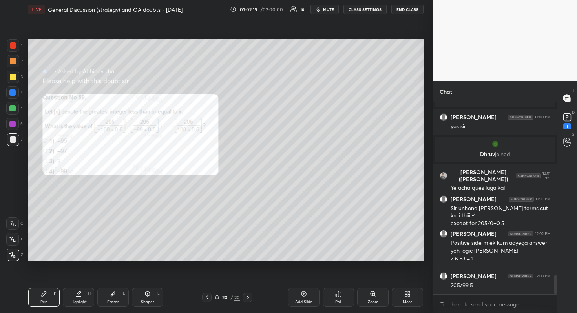
click at [305, 279] on div "Add Slide" at bounding box center [303, 302] width 17 height 4
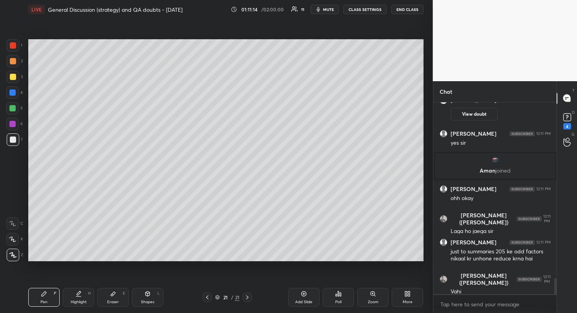
scroll to position [2107, 0]
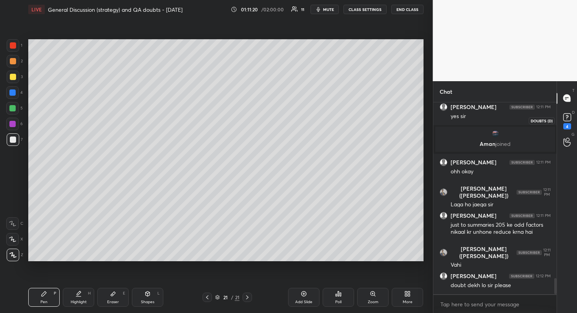
click at [568, 120] on rect at bounding box center [566, 116] width 7 height 7
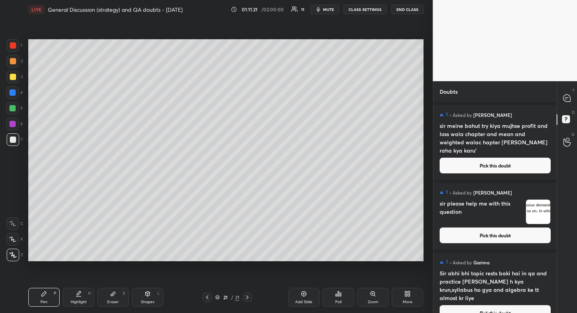
scroll to position [84, 0]
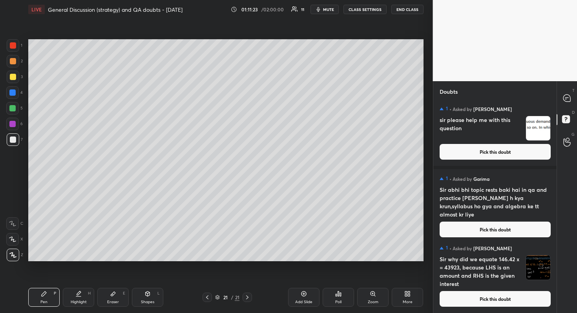
click at [505, 279] on button "Pick this doubt" at bounding box center [494, 299] width 111 height 16
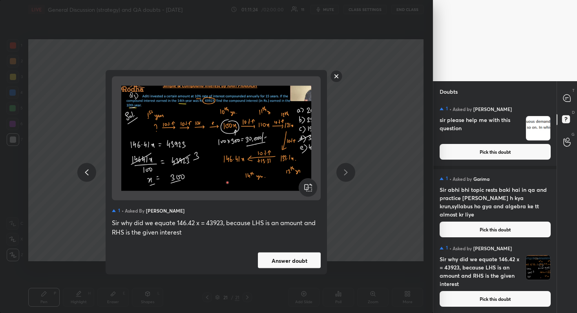
click at [292, 265] on button "Answer doubt" at bounding box center [289, 261] width 63 height 16
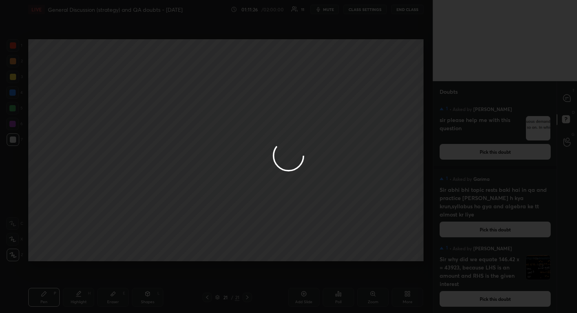
scroll to position [6, 0]
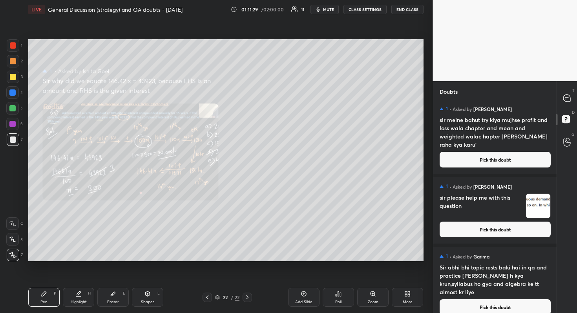
click at [498, 279] on button "Pick this doubt" at bounding box center [494, 307] width 111 height 16
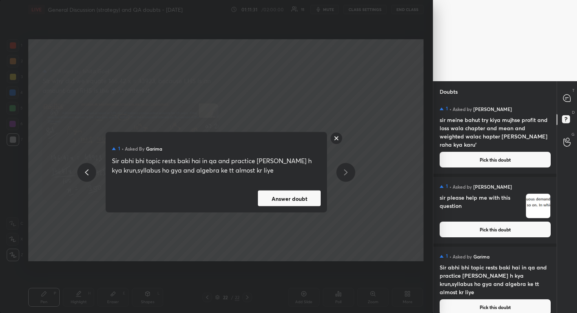
click at [294, 199] on button "Answer doubt" at bounding box center [289, 199] width 63 height 16
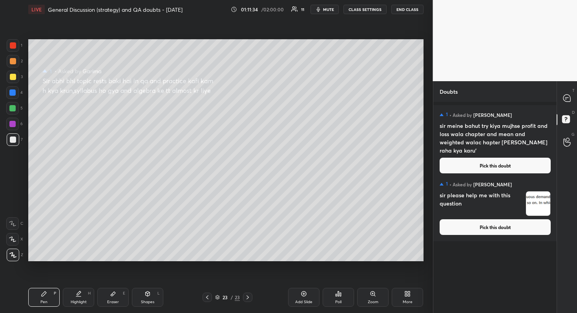
click at [502, 230] on button "Pick this doubt" at bounding box center [494, 227] width 111 height 16
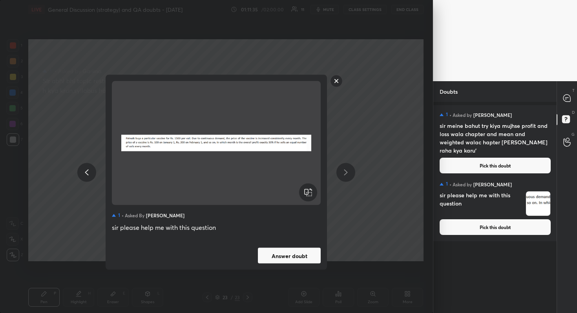
click at [294, 257] on button "Answer doubt" at bounding box center [289, 256] width 63 height 16
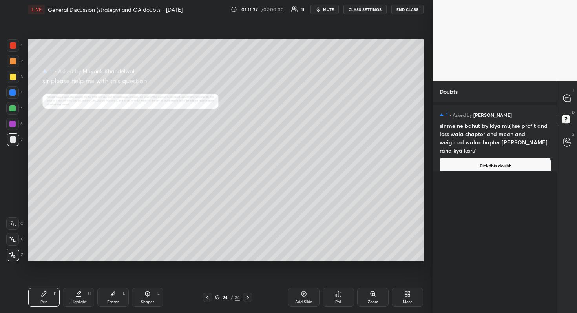
click at [505, 158] on button "Pick this doubt" at bounding box center [494, 166] width 111 height 16
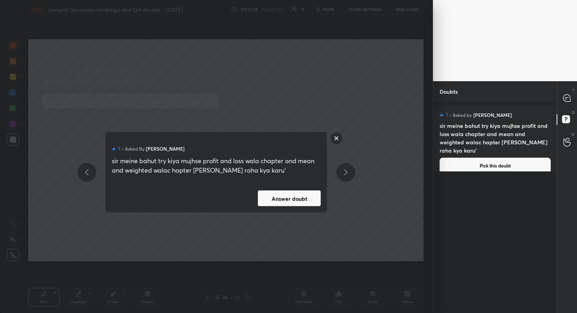
click at [297, 198] on button "Answer doubt" at bounding box center [289, 199] width 63 height 16
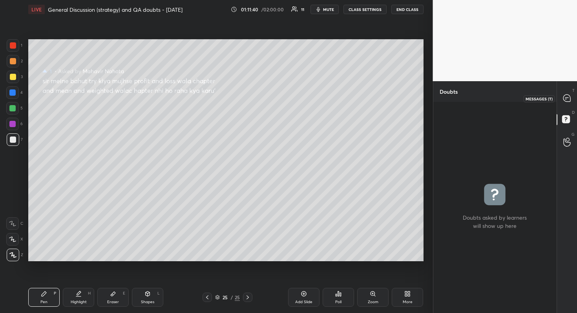
click at [570, 96] on icon at bounding box center [567, 98] width 8 height 8
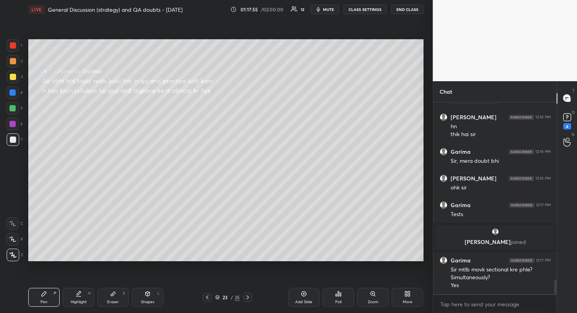
scroll to position [2366, 0]
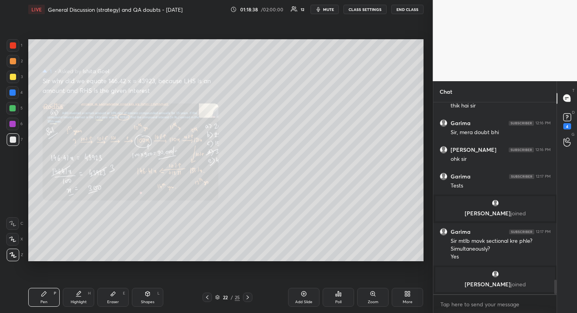
click at [382, 279] on div "Zoom" at bounding box center [372, 297] width 31 height 19
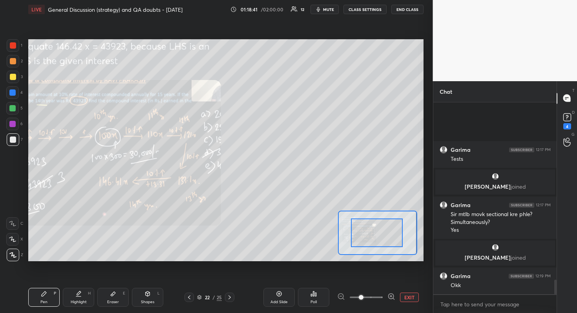
scroll to position [2385, 0]
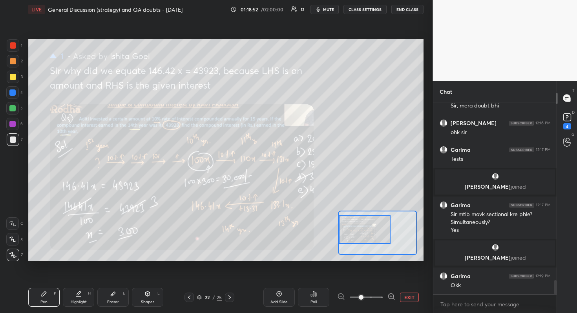
click at [333, 229] on div "Setting up your live class Poll for secs No correct answer Start poll" at bounding box center [225, 150] width 395 height 222
click at [151, 261] on div "Setting up your live class Poll for secs No correct answer Start poll" at bounding box center [225, 150] width 401 height 263
click at [149, 262] on div "Setting up your live class Poll for secs No correct answer Start poll" at bounding box center [225, 150] width 401 height 263
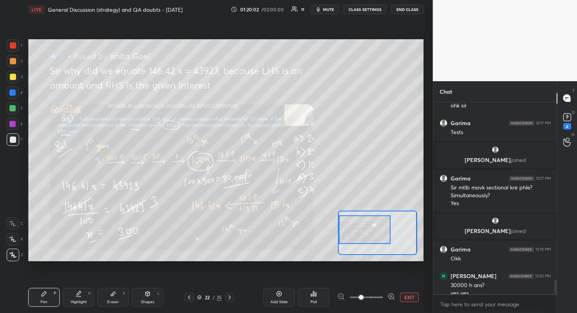
scroll to position [2420, 0]
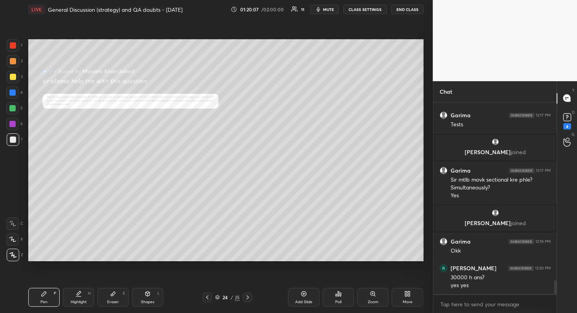
click at [373, 279] on icon at bounding box center [373, 294] width 6 height 6
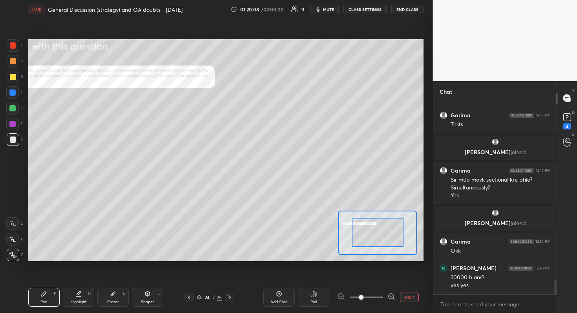
click at [373, 279] on span at bounding box center [366, 297] width 33 height 12
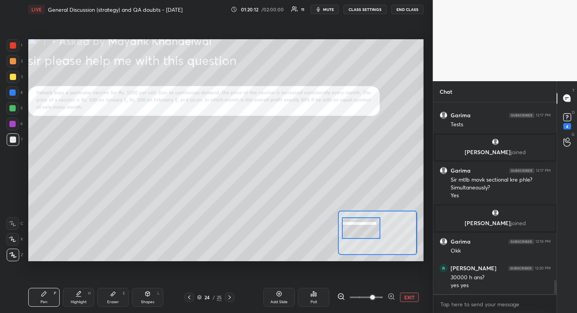
drag, startPoint x: 376, startPoint y: 229, endPoint x: 360, endPoint y: 225, distance: 17.1
click at [360, 225] on div at bounding box center [361, 228] width 39 height 22
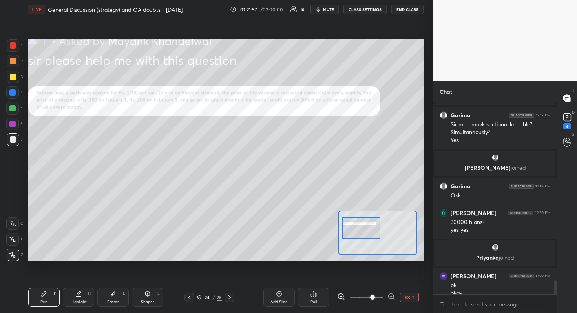
scroll to position [2469, 0]
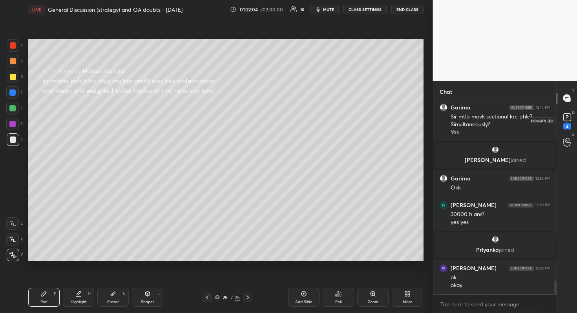
click at [572, 119] on icon at bounding box center [567, 117] width 12 height 12
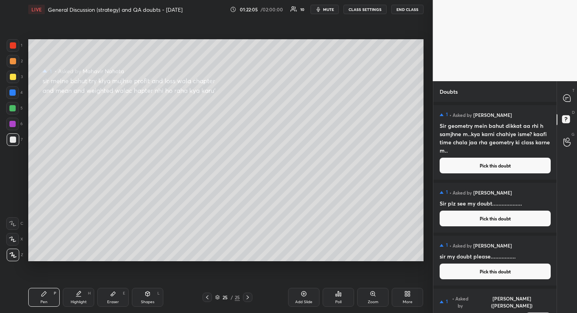
scroll to position [42, 0]
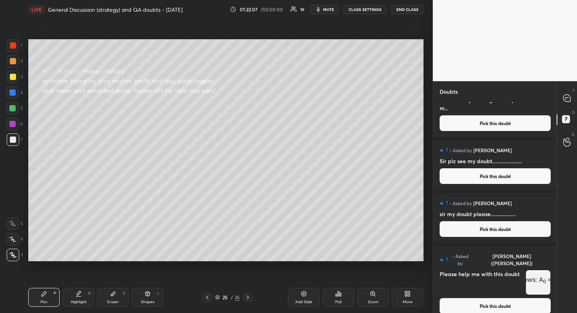
click at [509, 279] on button "Pick this doubt" at bounding box center [494, 306] width 111 height 16
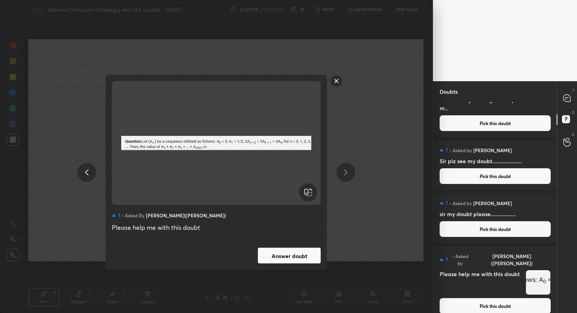
click at [308, 252] on button "Answer doubt" at bounding box center [289, 256] width 63 height 16
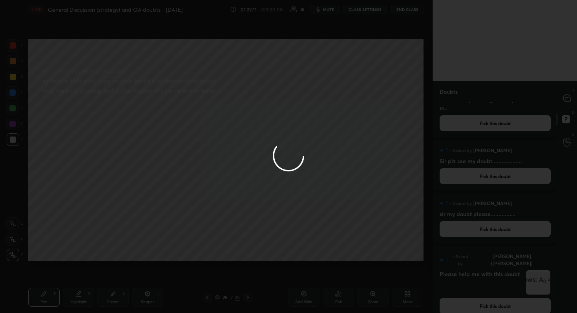
scroll to position [0, 0]
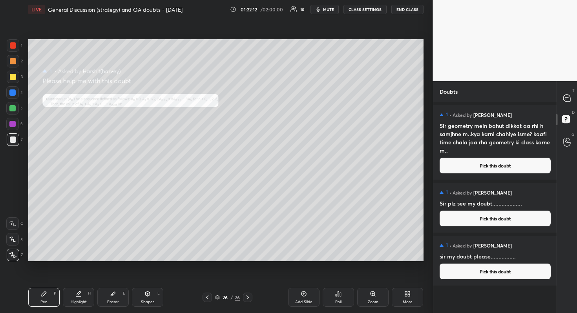
click at [506, 272] on button "Pick this doubt" at bounding box center [494, 272] width 111 height 16
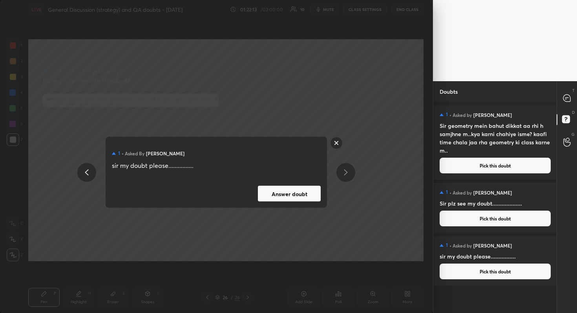
click at [313, 193] on button "Answer doubt" at bounding box center [289, 194] width 63 height 16
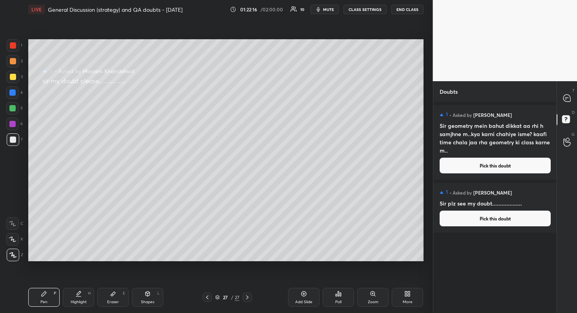
click at [493, 219] on button "Pick this doubt" at bounding box center [494, 219] width 111 height 16
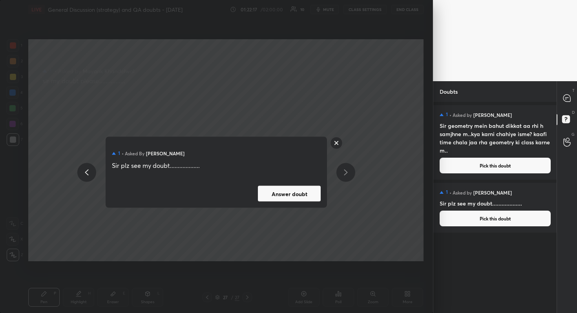
click at [297, 188] on button "Answer doubt" at bounding box center [289, 194] width 63 height 16
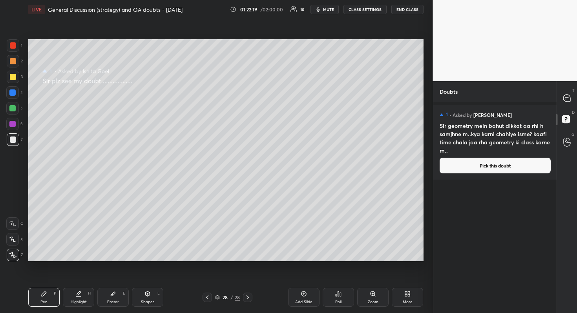
click at [511, 169] on button "Pick this doubt" at bounding box center [494, 166] width 111 height 16
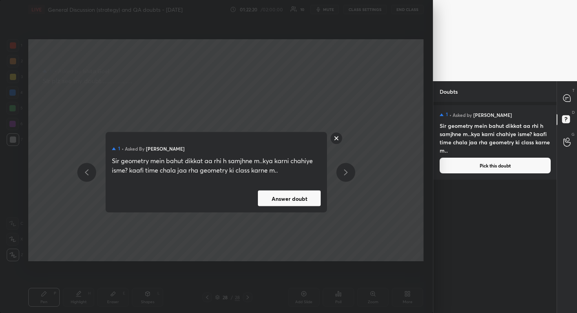
click at [286, 207] on div "1 • Asked by [PERSON_NAME] Sir geometry mein bahut dikkat aa rhi h samjhne m..k…" at bounding box center [216, 172] width 221 height 80
click at [296, 200] on button "Answer doubt" at bounding box center [289, 199] width 63 height 16
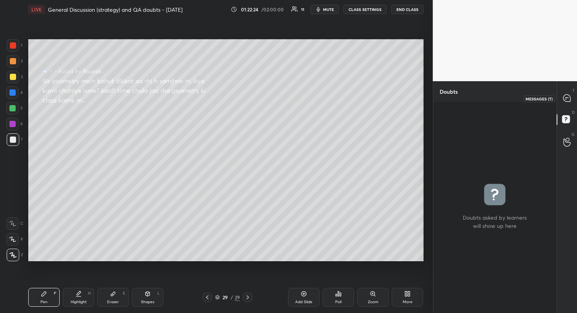
click at [566, 101] on icon at bounding box center [566, 98] width 7 height 7
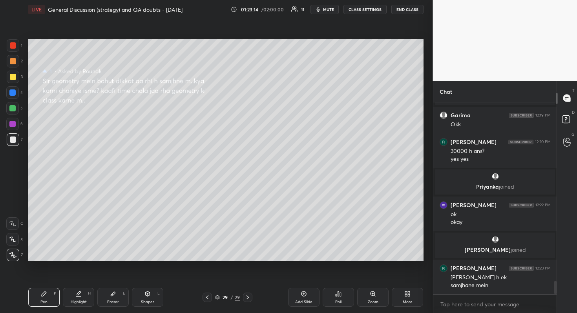
scroll to position [2607, 0]
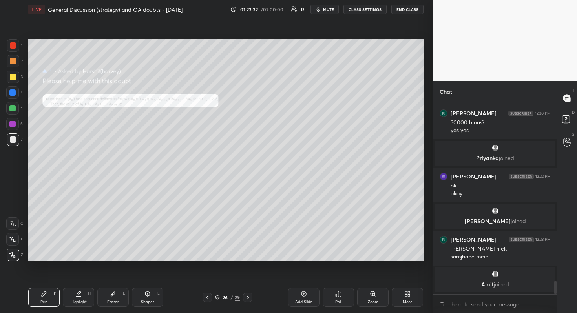
click at [373, 279] on div "Zoom" at bounding box center [373, 302] width 11 height 4
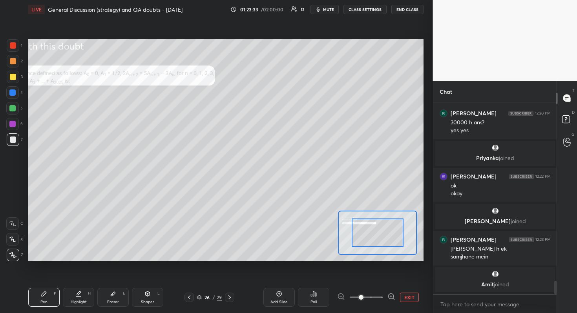
click at [373, 279] on span at bounding box center [366, 297] width 33 height 12
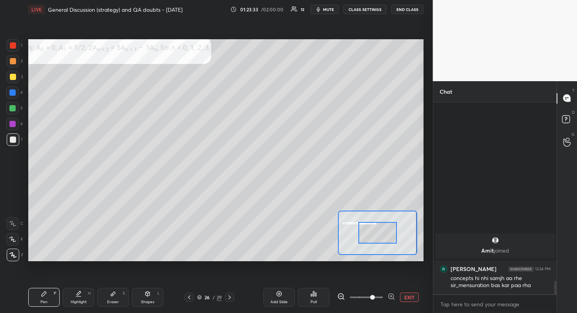
scroll to position [2441, 0]
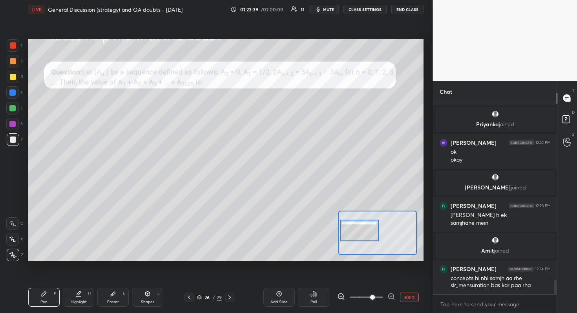
drag, startPoint x: 379, startPoint y: 236, endPoint x: 361, endPoint y: 234, distance: 18.2
click at [361, 234] on div at bounding box center [359, 231] width 39 height 22
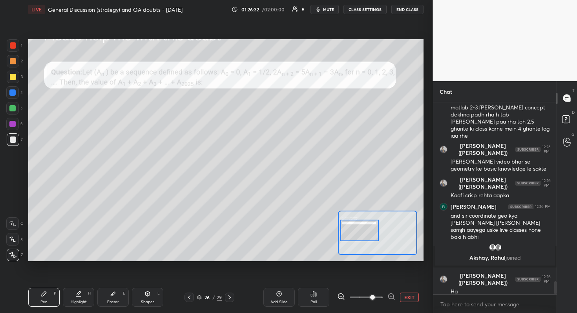
scroll to position [2642, 0]
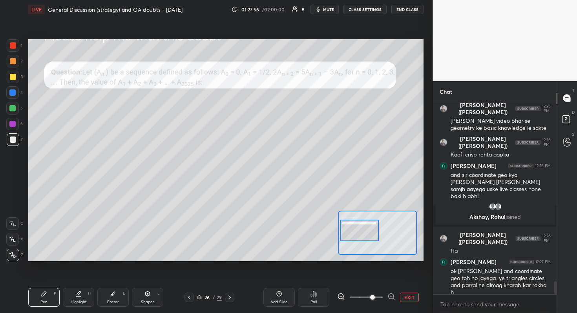
drag, startPoint x: 122, startPoint y: 297, endPoint x: 165, endPoint y: 261, distance: 55.4
click at [165, 261] on div "LIVE General Discussion (strategy) and QA doubts - [DATE] 01:27:56 / 02:00:00 9…" at bounding box center [225, 156] width 401 height 313
click at [128, 279] on div "LIVE General Discussion (strategy) and QA doubts - [DATE] 01:27:58 / 02:00:00 9…" at bounding box center [225, 156] width 401 height 313
click at [123, 279] on div "Eraser E" at bounding box center [112, 297] width 31 height 19
click at [48, 279] on div "Pen P" at bounding box center [43, 297] width 31 height 19
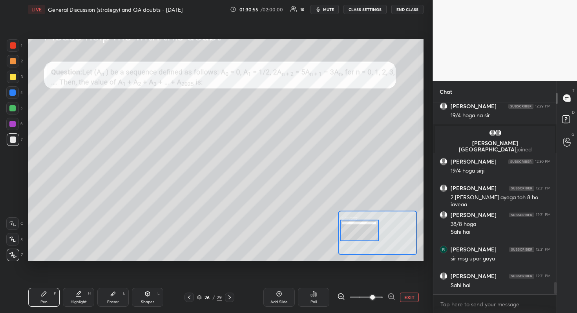
scroll to position [2846, 0]
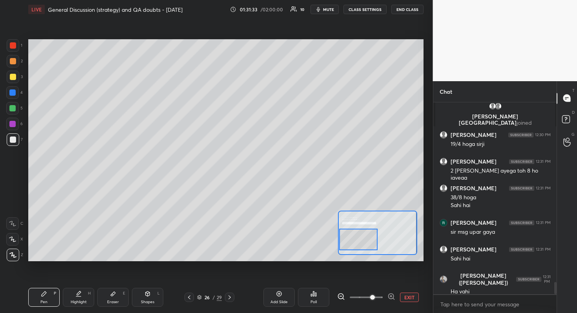
drag, startPoint x: 363, startPoint y: 235, endPoint x: 359, endPoint y: 244, distance: 9.8
click at [359, 244] on div at bounding box center [358, 240] width 39 height 22
click at [365, 235] on div at bounding box center [358, 240] width 39 height 22
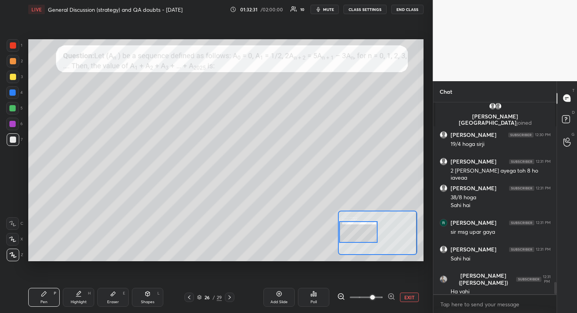
drag, startPoint x: 361, startPoint y: 246, endPoint x: 359, endPoint y: 240, distance: 6.7
click at [359, 240] on div at bounding box center [358, 232] width 39 height 22
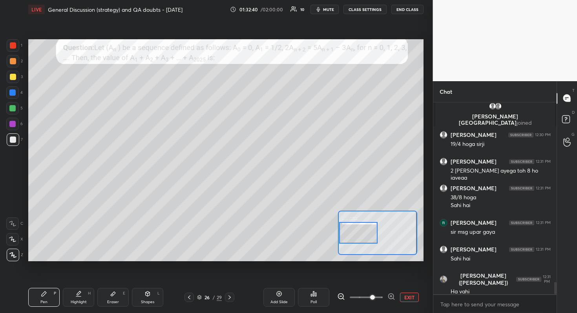
scroll to position [2880, 0]
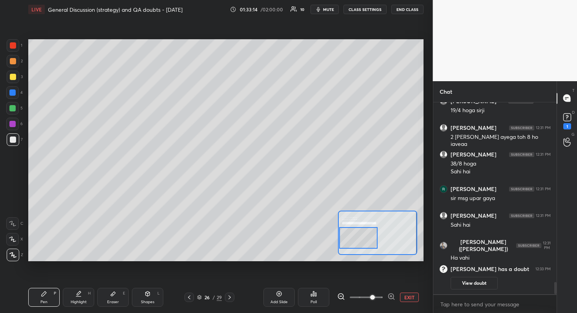
drag, startPoint x: 359, startPoint y: 241, endPoint x: 355, endPoint y: 246, distance: 6.2
click at [355, 246] on div at bounding box center [358, 238] width 39 height 22
click at [362, 243] on div at bounding box center [358, 239] width 39 height 22
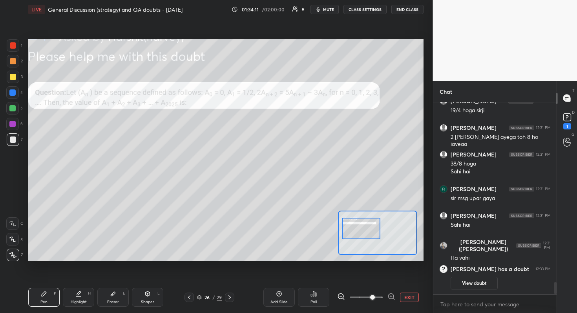
drag, startPoint x: 370, startPoint y: 237, endPoint x: 372, endPoint y: 228, distance: 9.4
click at [372, 228] on div at bounding box center [361, 229] width 39 height 22
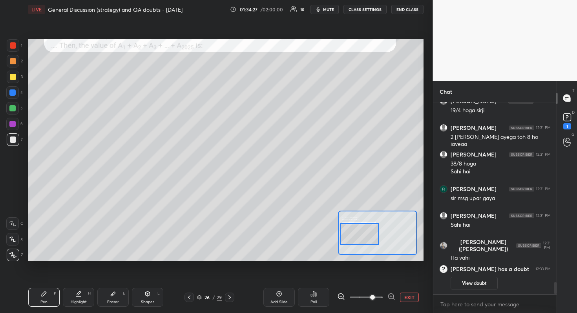
drag, startPoint x: 359, startPoint y: 238, endPoint x: 357, endPoint y: 242, distance: 4.7
click at [357, 242] on div at bounding box center [359, 234] width 39 height 22
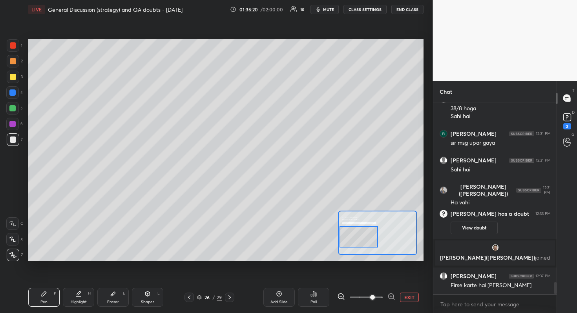
scroll to position [2914, 0]
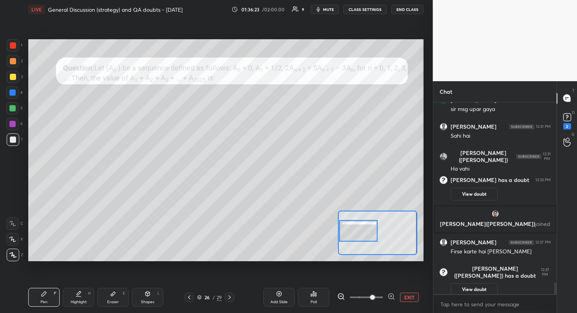
click at [358, 231] on div at bounding box center [358, 231] width 39 height 22
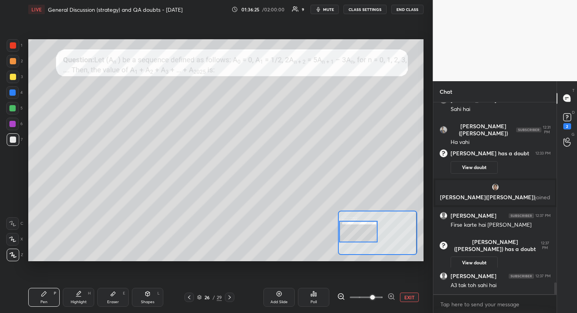
scroll to position [2894, 0]
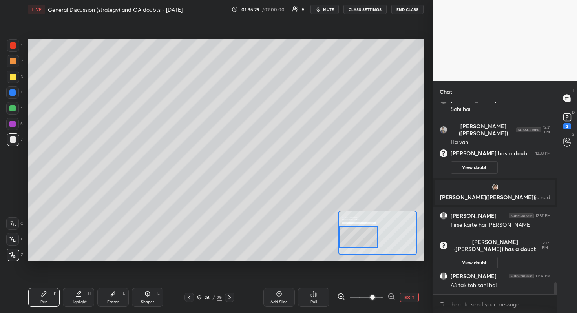
drag, startPoint x: 358, startPoint y: 231, endPoint x: 358, endPoint y: 237, distance: 5.5
click at [358, 237] on div at bounding box center [358, 237] width 39 height 22
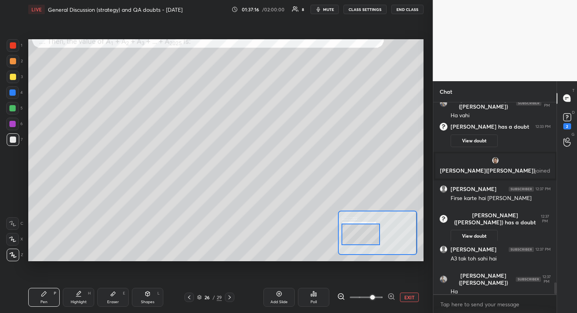
click at [363, 233] on div at bounding box center [360, 235] width 39 height 22
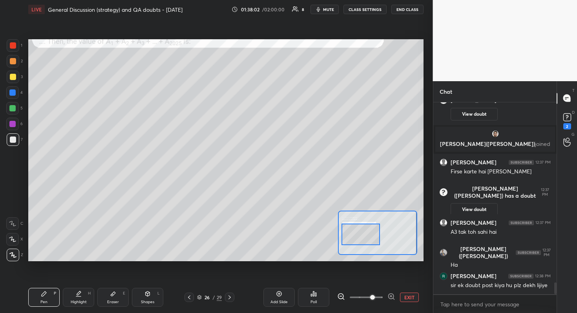
click at [327, 7] on span "mute" at bounding box center [328, 9] width 11 height 5
click at [327, 7] on span "unmute" at bounding box center [327, 9] width 17 height 5
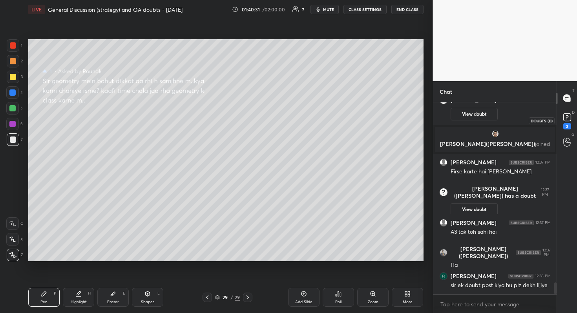
click at [566, 121] on icon at bounding box center [567, 117] width 12 height 12
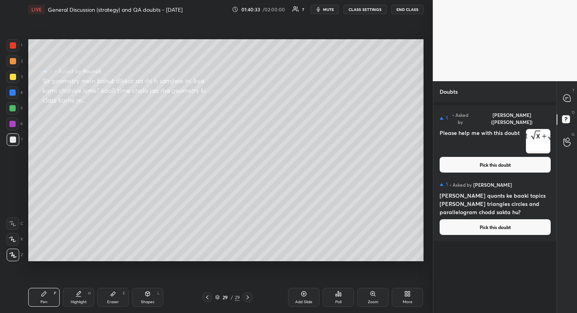
click at [497, 229] on button "Pick this doubt" at bounding box center [494, 227] width 111 height 16
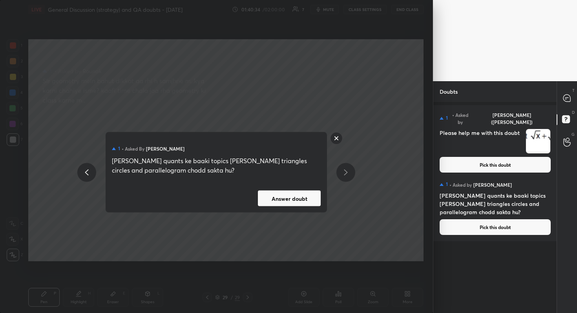
click at [288, 198] on button "Answer doubt" at bounding box center [289, 199] width 63 height 16
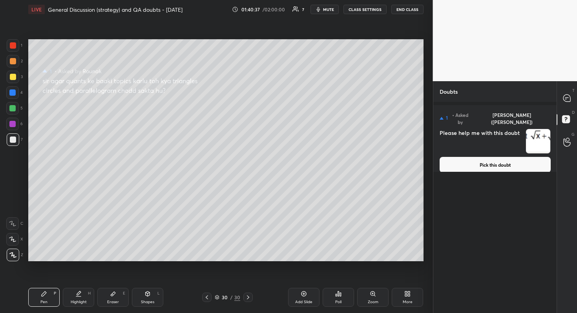
click at [507, 159] on button "Pick this doubt" at bounding box center [494, 165] width 111 height 16
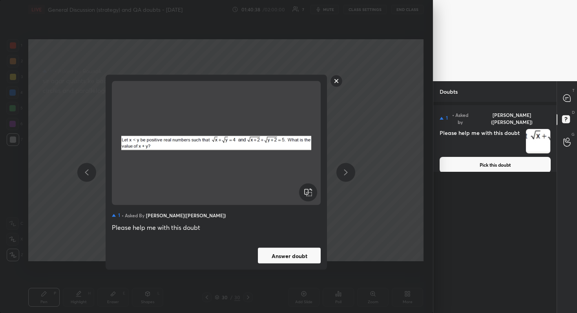
click at [295, 255] on button "Answer doubt" at bounding box center [289, 256] width 63 height 16
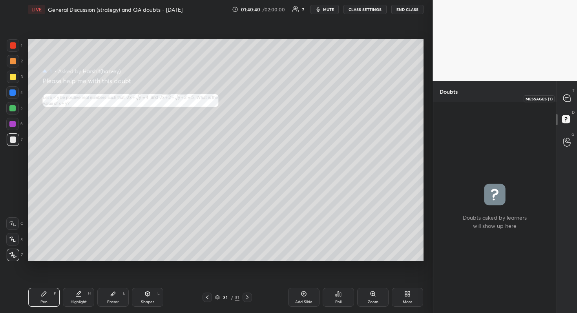
click at [568, 93] on div at bounding box center [567, 98] width 16 height 14
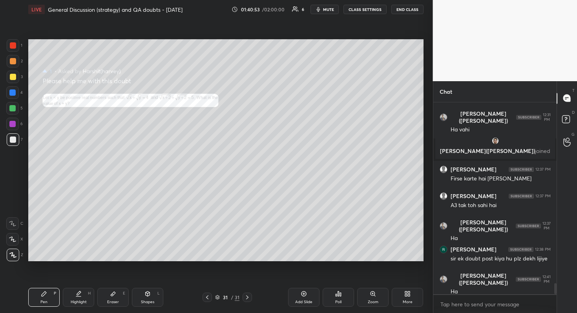
scroll to position [3157, 0]
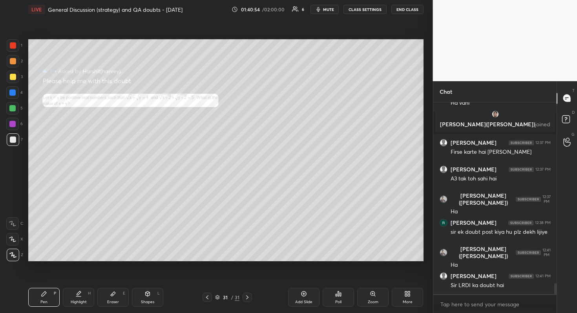
click at [367, 279] on div "Zoom" at bounding box center [372, 297] width 31 height 19
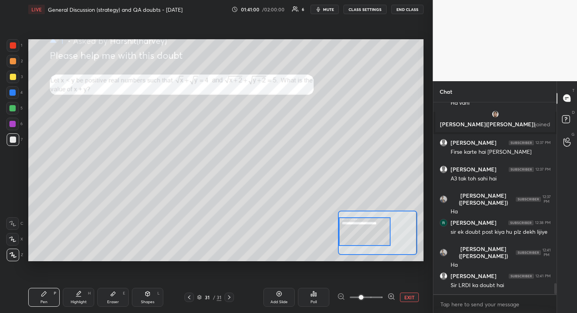
drag, startPoint x: 368, startPoint y: 238, endPoint x: 342, endPoint y: 237, distance: 26.7
click at [342, 237] on div at bounding box center [365, 231] width 52 height 29
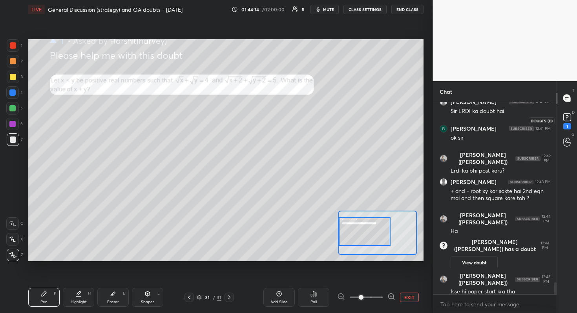
scroll to position [2984, 0]
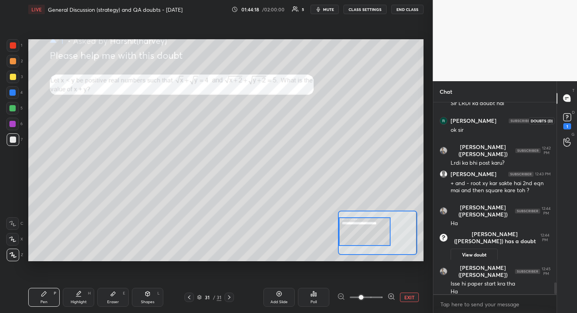
click at [570, 115] on rect at bounding box center [566, 116] width 7 height 7
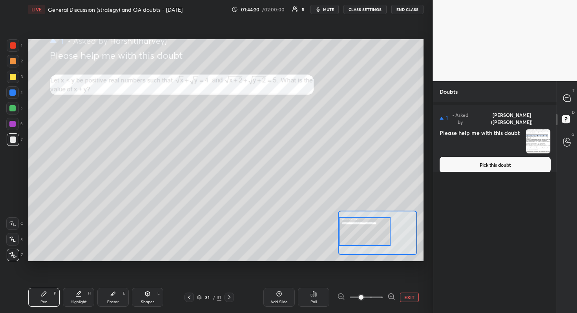
click at [488, 160] on button "Pick this doubt" at bounding box center [494, 165] width 111 height 16
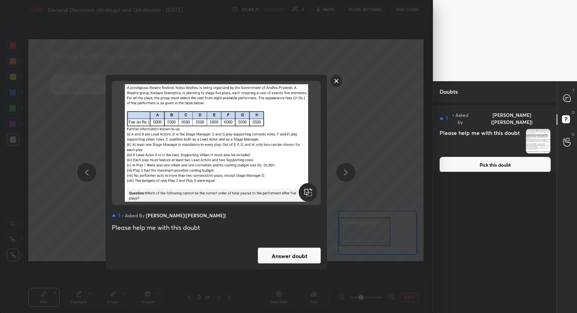
click at [279, 260] on button "Answer doubt" at bounding box center [289, 256] width 63 height 16
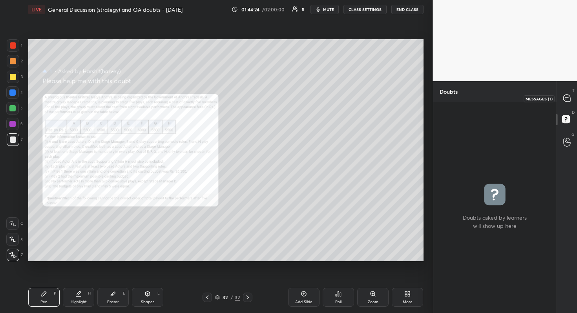
click at [570, 98] on icon at bounding box center [566, 98] width 7 height 7
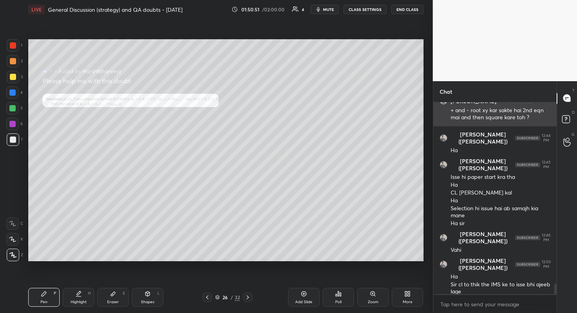
scroll to position [3310, 0]
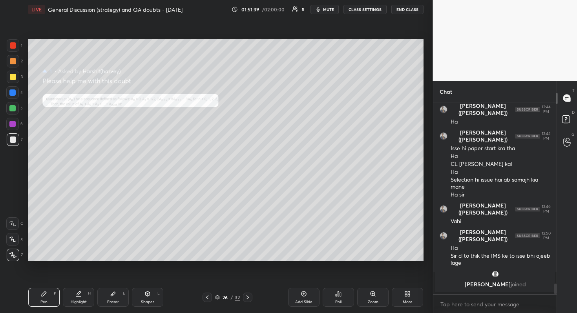
click at [374, 279] on div "Zoom" at bounding box center [372, 297] width 31 height 19
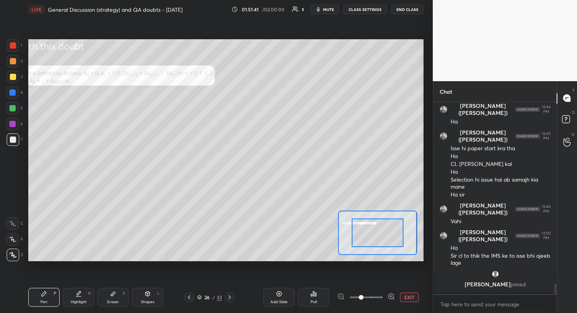
click at [352, 279] on span at bounding box center [366, 298] width 33 height 2
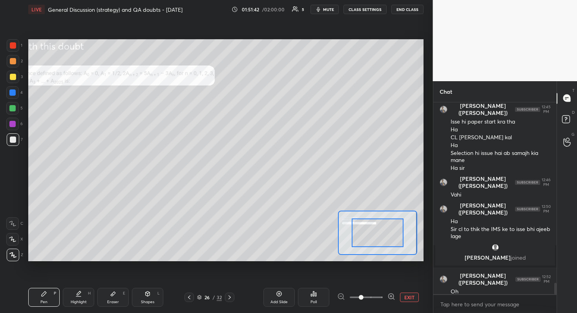
click at [351, 279] on span at bounding box center [366, 297] width 33 height 12
drag, startPoint x: 361, startPoint y: 296, endPoint x: 357, endPoint y: 297, distance: 4.5
click at [359, 279] on span at bounding box center [361, 297] width 5 height 5
click at [351, 279] on span at bounding box center [366, 297] width 33 height 12
click at [342, 279] on div at bounding box center [366, 297] width 58 height 9
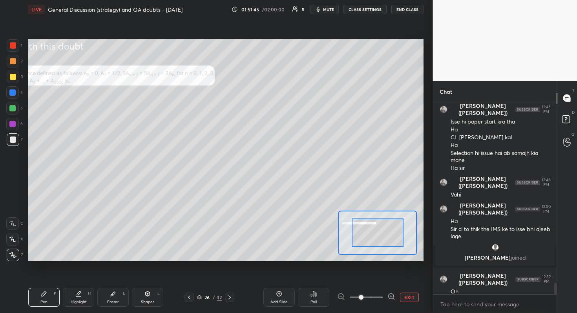
drag, startPoint x: 339, startPoint y: 297, endPoint x: 343, endPoint y: 298, distance: 4.0
click at [342, 279] on div at bounding box center [366, 297] width 58 height 9
click at [407, 279] on button "EXIT" at bounding box center [409, 297] width 19 height 9
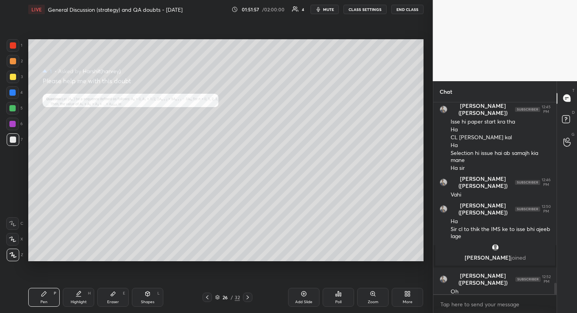
click at [304, 279] on icon at bounding box center [303, 294] width 6 height 6
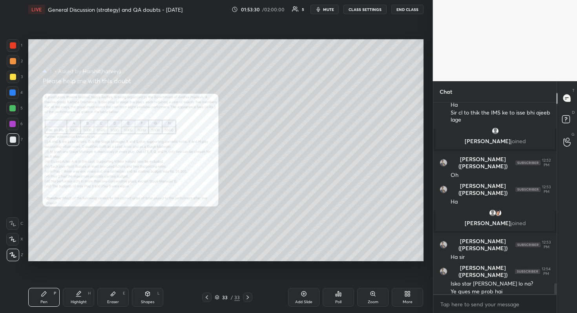
scroll to position [3168, 0]
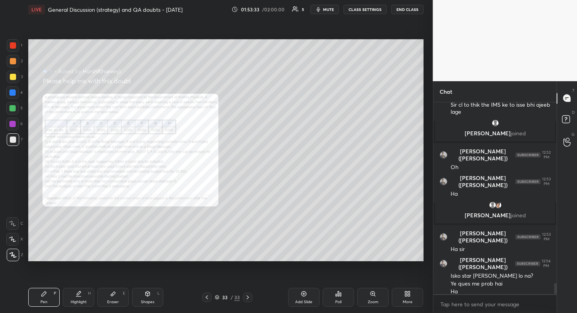
click at [368, 279] on div "Zoom" at bounding box center [372, 297] width 31 height 19
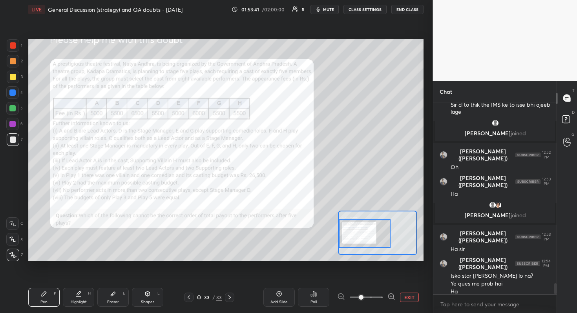
drag, startPoint x: 368, startPoint y: 240, endPoint x: 349, endPoint y: 234, distance: 20.6
click at [349, 234] on div at bounding box center [365, 233] width 52 height 29
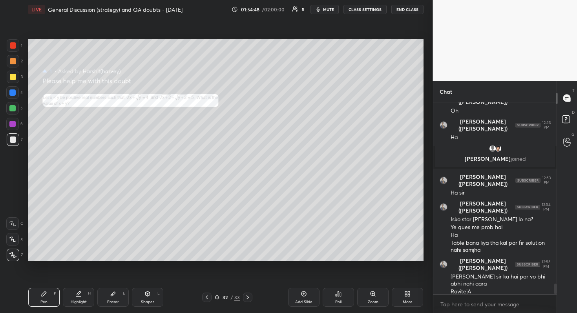
scroll to position [3233, 0]
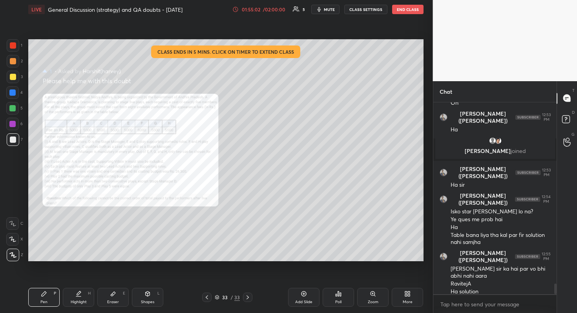
click at [267, 7] on div "/ 02:00:00" at bounding box center [274, 9] width 24 height 5
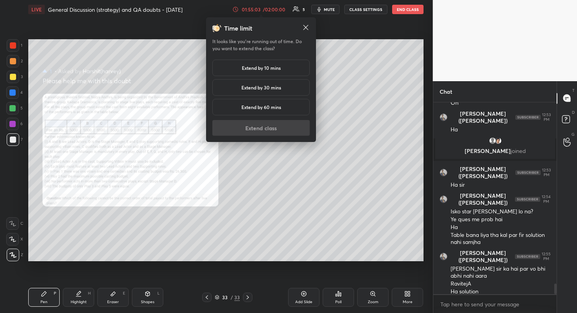
click at [265, 71] on h5 "Extend by 10 mins" at bounding box center [261, 67] width 39 height 7
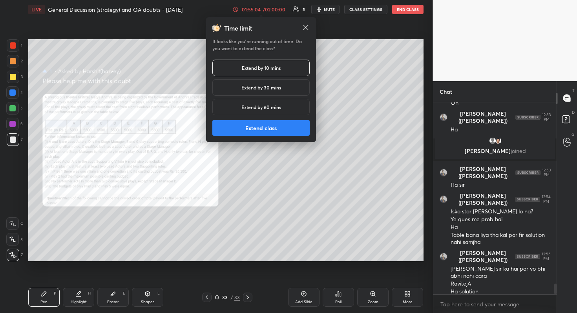
click at [271, 129] on button "Extend class" at bounding box center [260, 128] width 97 height 16
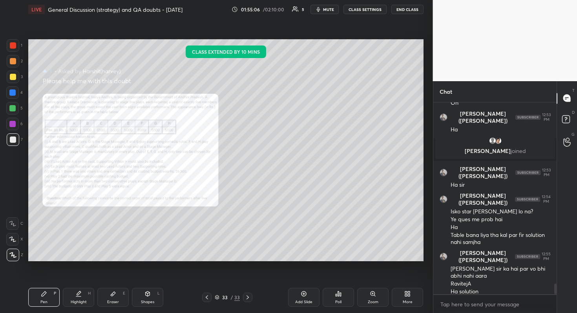
scroll to position [3241, 0]
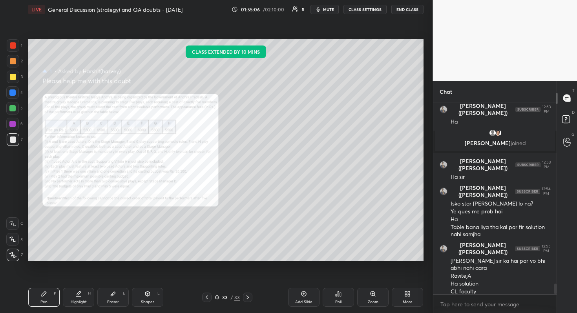
click at [374, 279] on div "Zoom" at bounding box center [373, 302] width 11 height 4
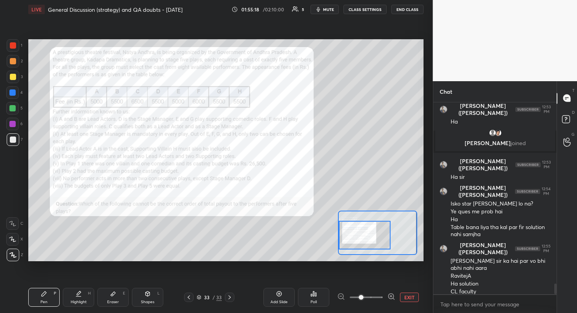
drag, startPoint x: 370, startPoint y: 235, endPoint x: 349, endPoint y: 237, distance: 21.3
click at [349, 237] on div at bounding box center [365, 235] width 52 height 29
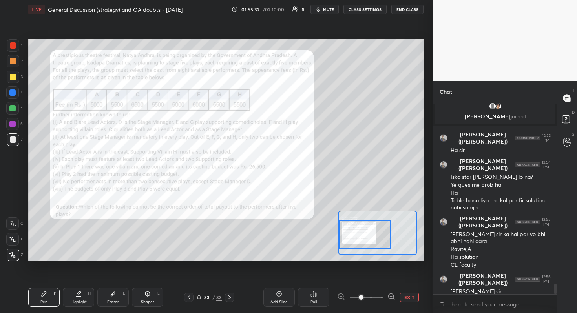
drag, startPoint x: 358, startPoint y: 238, endPoint x: 353, endPoint y: 237, distance: 5.0
click at [353, 237] on div at bounding box center [365, 234] width 52 height 29
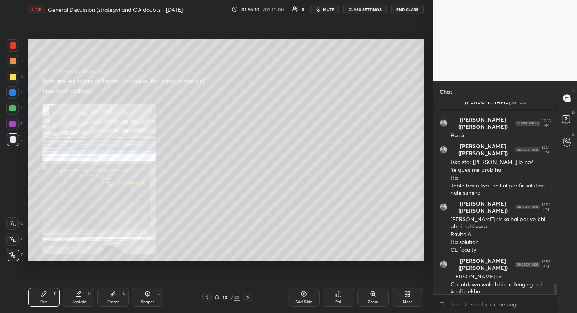
scroll to position [3316, 0]
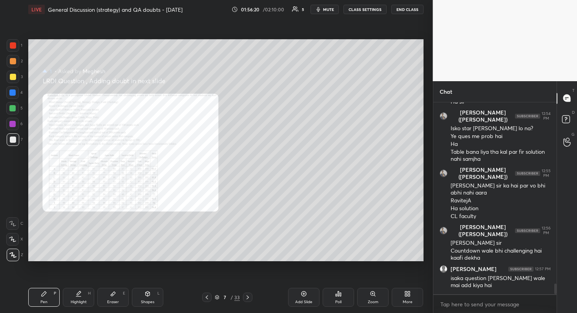
click at [371, 279] on div "Zoom" at bounding box center [373, 302] width 11 height 4
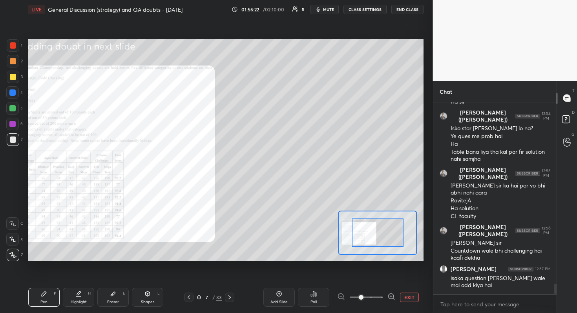
click at [370, 279] on span at bounding box center [366, 297] width 33 height 12
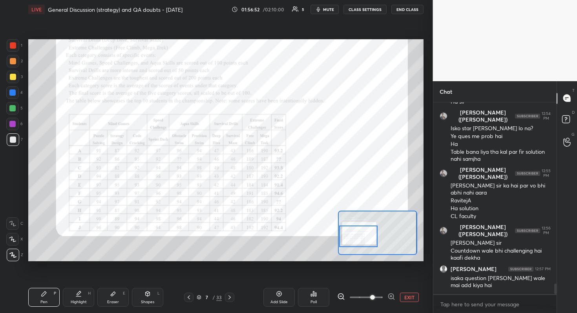
drag, startPoint x: 370, startPoint y: 233, endPoint x: 348, endPoint y: 237, distance: 22.7
click at [348, 237] on div at bounding box center [358, 237] width 39 height 22
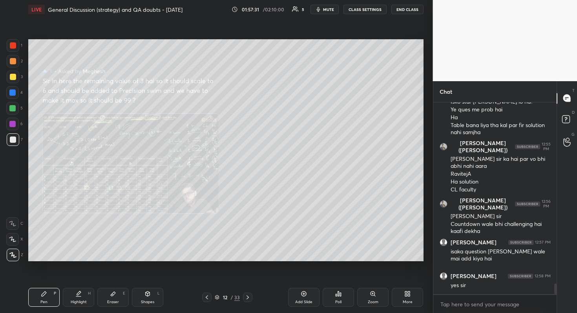
click at [377, 279] on div "Zoom" at bounding box center [373, 302] width 11 height 4
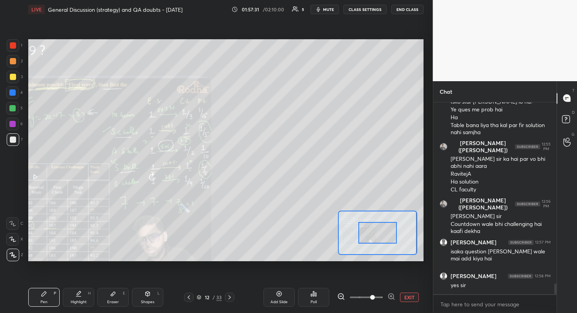
click at [375, 279] on span at bounding box center [366, 297] width 33 height 12
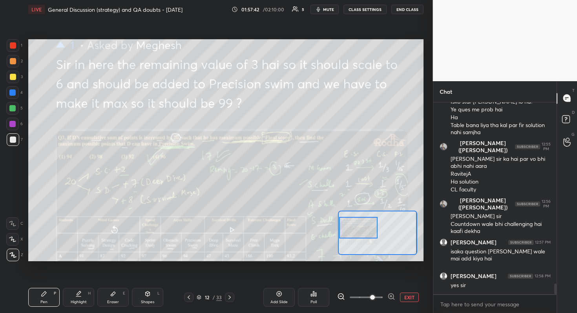
scroll to position [3376, 0]
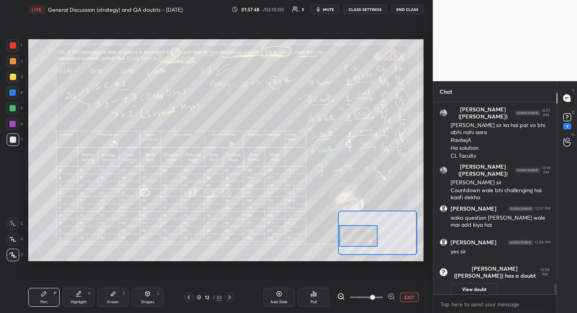
drag, startPoint x: 378, startPoint y: 238, endPoint x: 353, endPoint y: 242, distance: 24.6
click at [353, 242] on div at bounding box center [358, 236] width 39 height 22
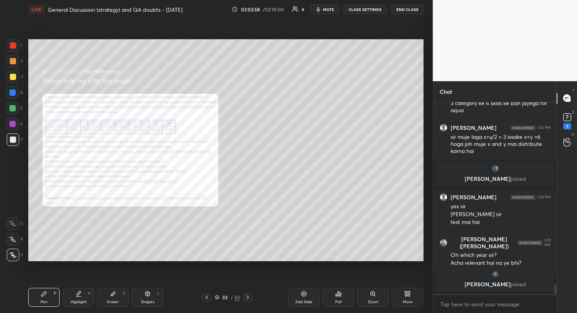
scroll to position [3576, 0]
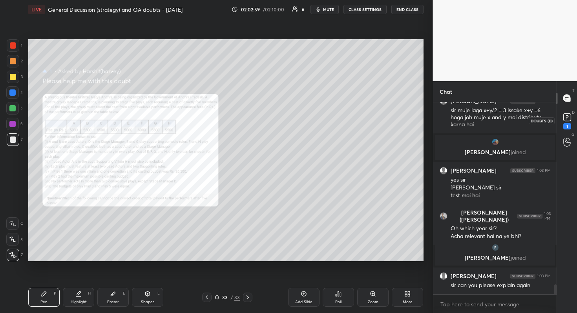
click at [564, 113] on rect at bounding box center [566, 116] width 7 height 7
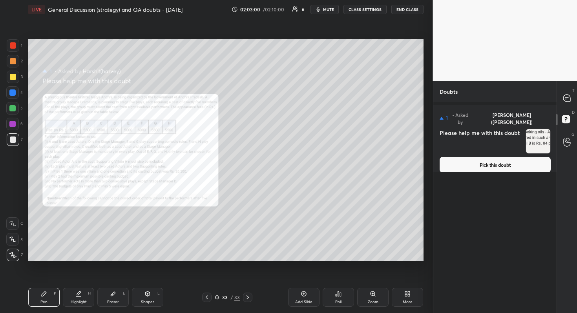
click at [492, 157] on button "Pick this doubt" at bounding box center [494, 165] width 111 height 16
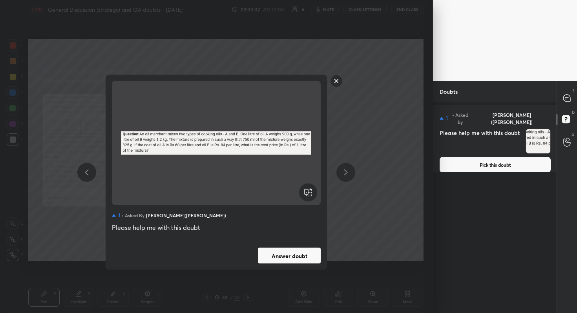
click at [304, 248] on button "Answer doubt" at bounding box center [289, 256] width 63 height 16
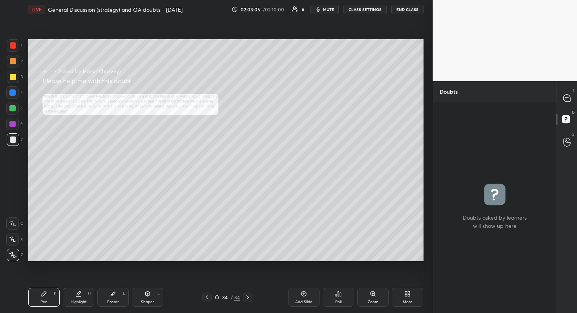
click at [273, 11] on div "02:03:05 / 02:10:00 6 mute CLASS SETTINGS END CLASS" at bounding box center [327, 9] width 192 height 9
click at [266, 10] on div "02:03:06 / 02:10:00 6 mute CLASS SETTINGS END CLASS" at bounding box center [327, 9] width 192 height 9
click at [567, 101] on icon at bounding box center [566, 98] width 7 height 7
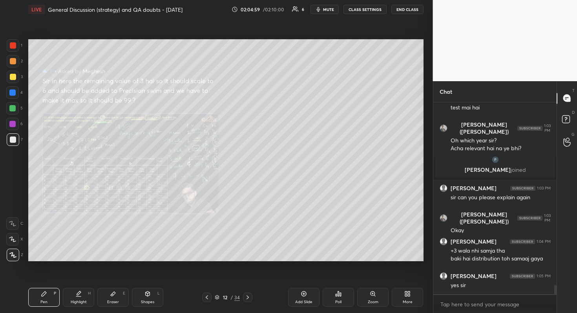
scroll to position [3856, 0]
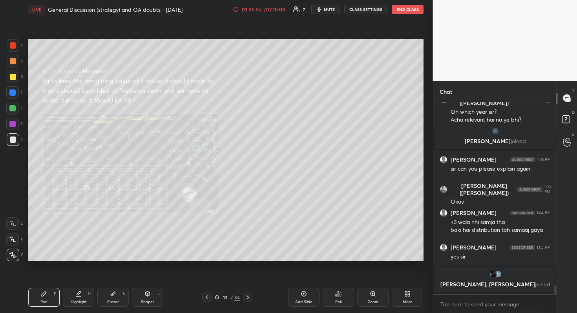
click at [271, 9] on div "/ 02:10:00" at bounding box center [274, 9] width 24 height 5
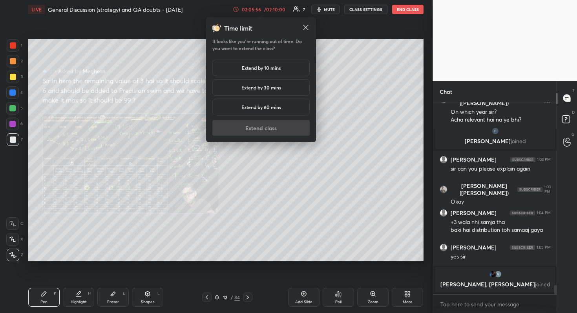
click at [260, 72] on div "Extend by 10 mins" at bounding box center [260, 68] width 97 height 16
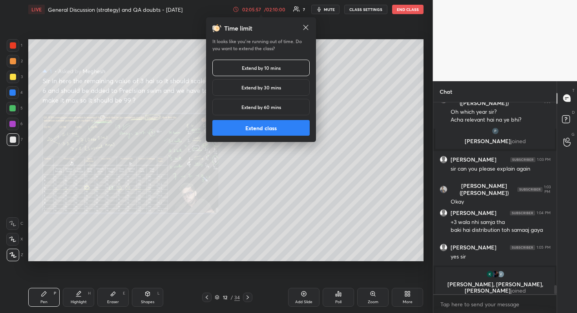
click at [257, 131] on button "Extend class" at bounding box center [260, 128] width 97 height 16
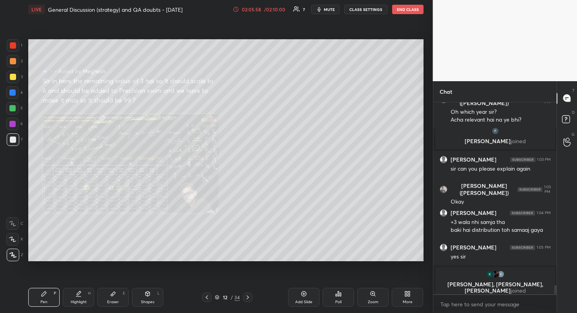
scroll to position [3666, 0]
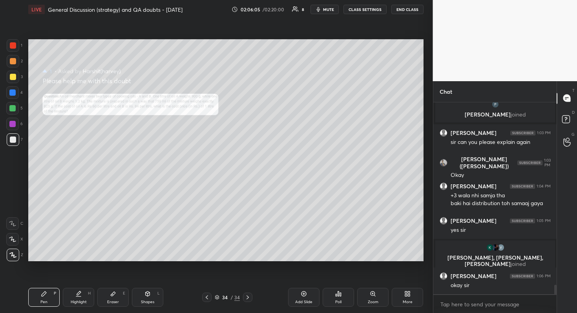
click at [375, 279] on icon at bounding box center [374, 295] width 1 height 1
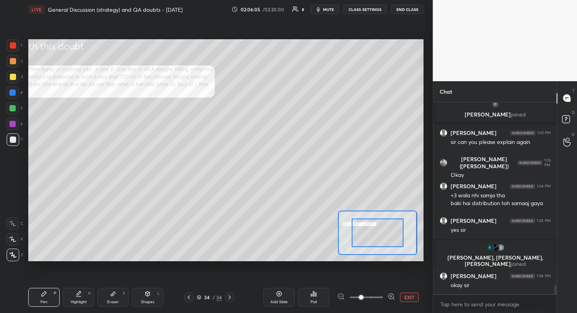
click at [375, 279] on span at bounding box center [366, 297] width 33 height 12
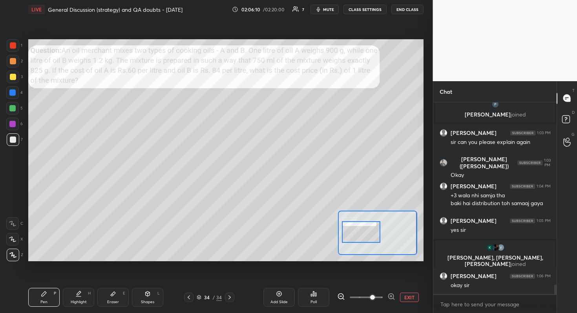
drag, startPoint x: 375, startPoint y: 234, endPoint x: 359, endPoint y: 233, distance: 16.5
click at [359, 233] on div at bounding box center [361, 232] width 39 height 22
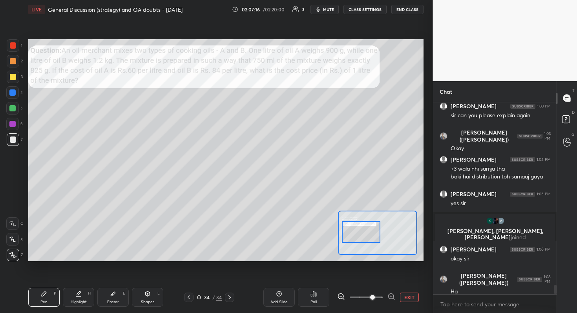
scroll to position [3721, 0]
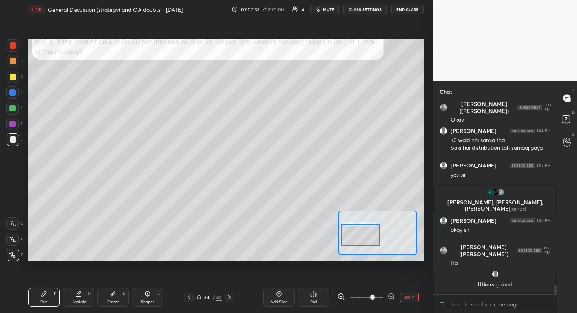
click at [360, 238] on div at bounding box center [360, 235] width 39 height 22
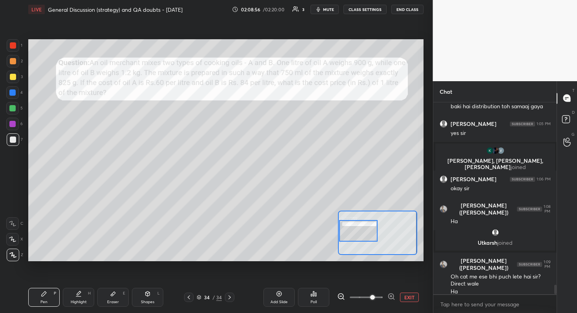
scroll to position [3762, 0]
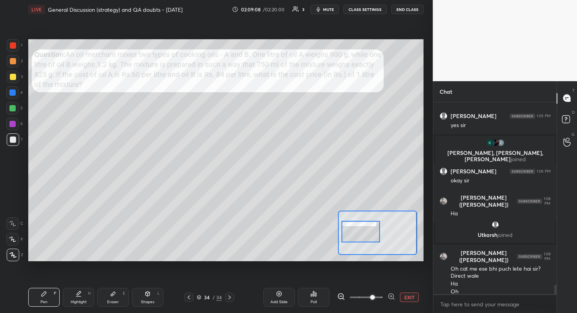
click at [354, 231] on div at bounding box center [360, 232] width 39 height 22
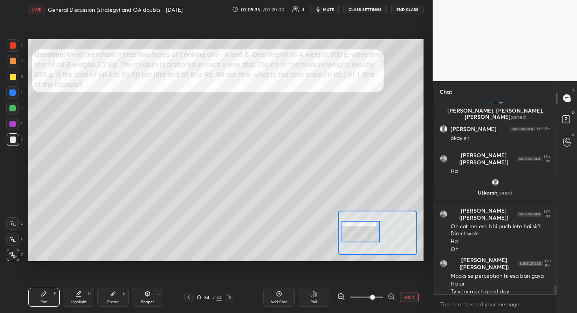
scroll to position [3812, 0]
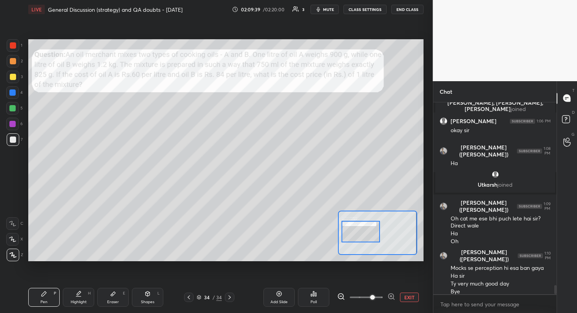
click at [410, 11] on button "END CLASS" at bounding box center [407, 9] width 32 height 9
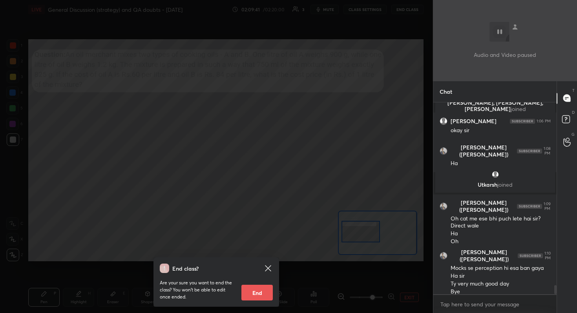
click at [259, 279] on button "End" at bounding box center [256, 293] width 31 height 16
type textarea "x"
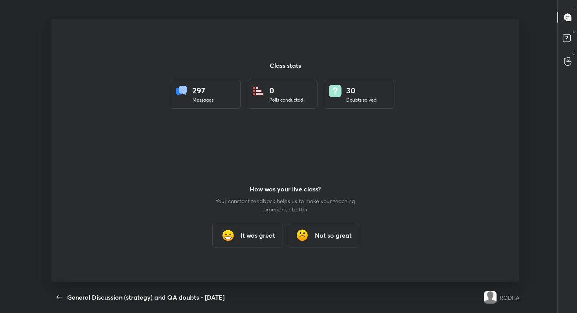
scroll to position [38964, 38656]
